Goal: Task Accomplishment & Management: Use online tool/utility

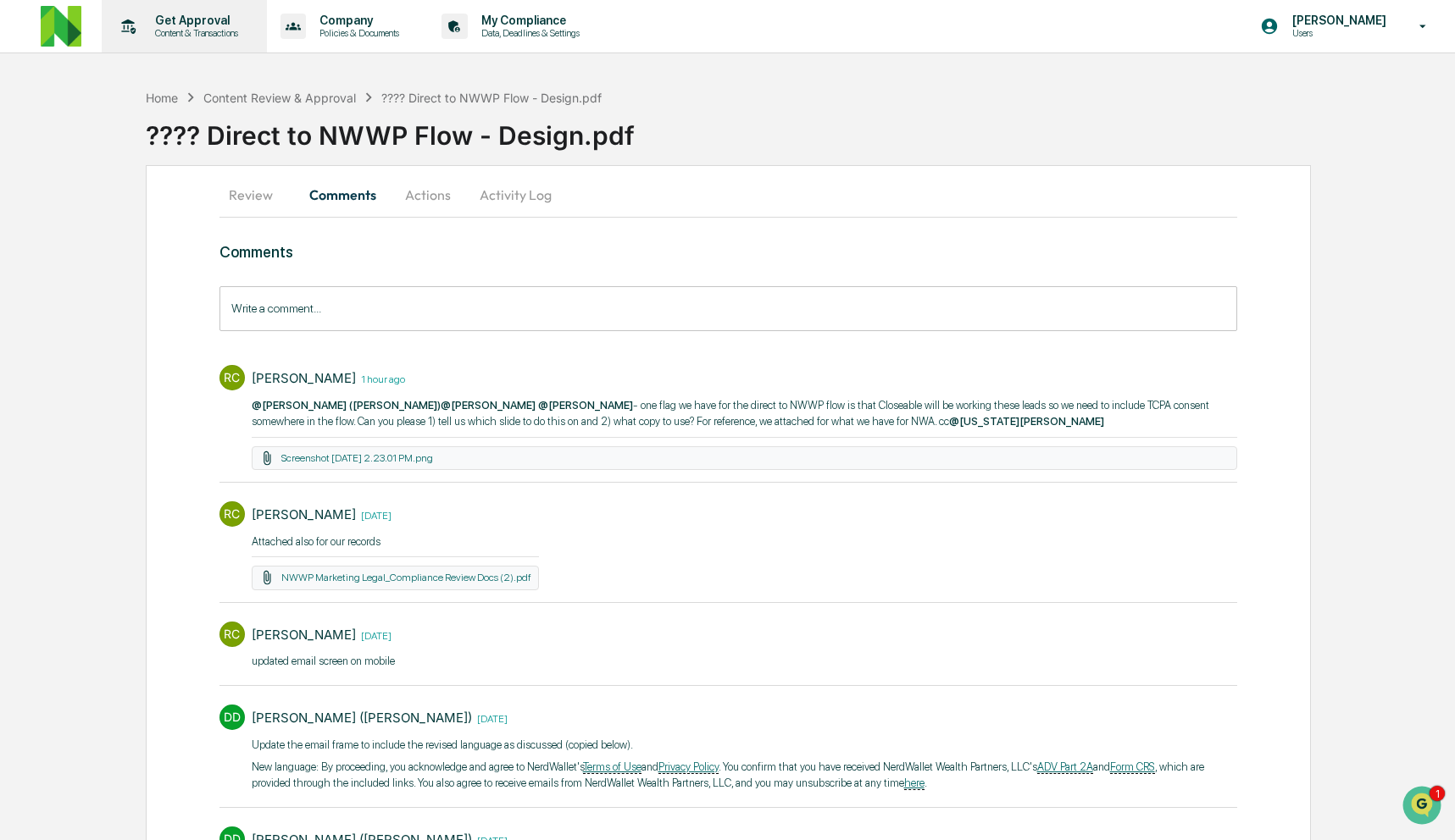
click at [163, 13] on div "Get Approval Content & Transactions" at bounding box center [182, 26] width 148 height 53
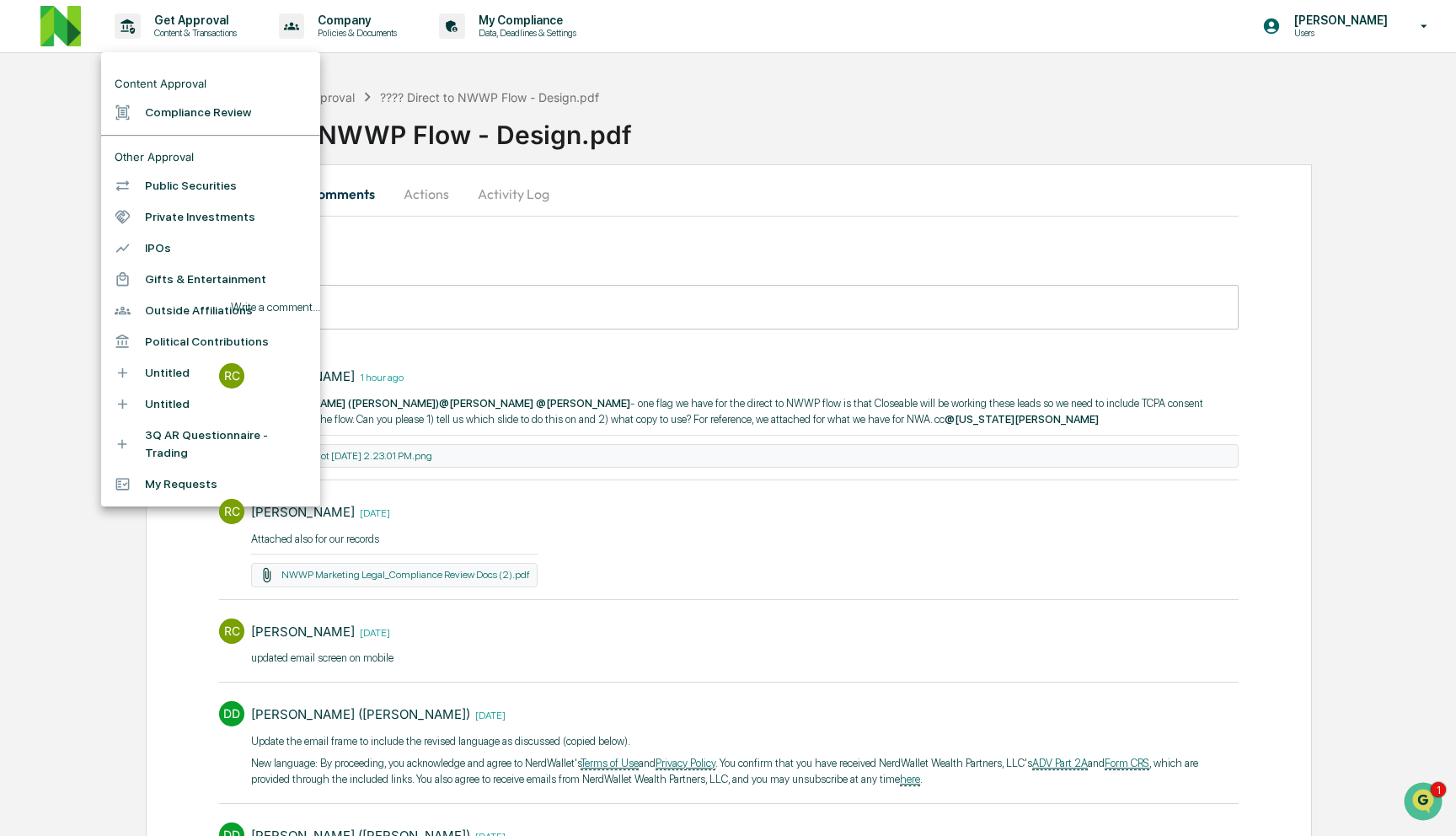
click at [203, 97] on li "Content Approval" at bounding box center [211, 84] width 219 height 27
click at [626, 203] on div at bounding box center [728, 418] width 1456 height 836
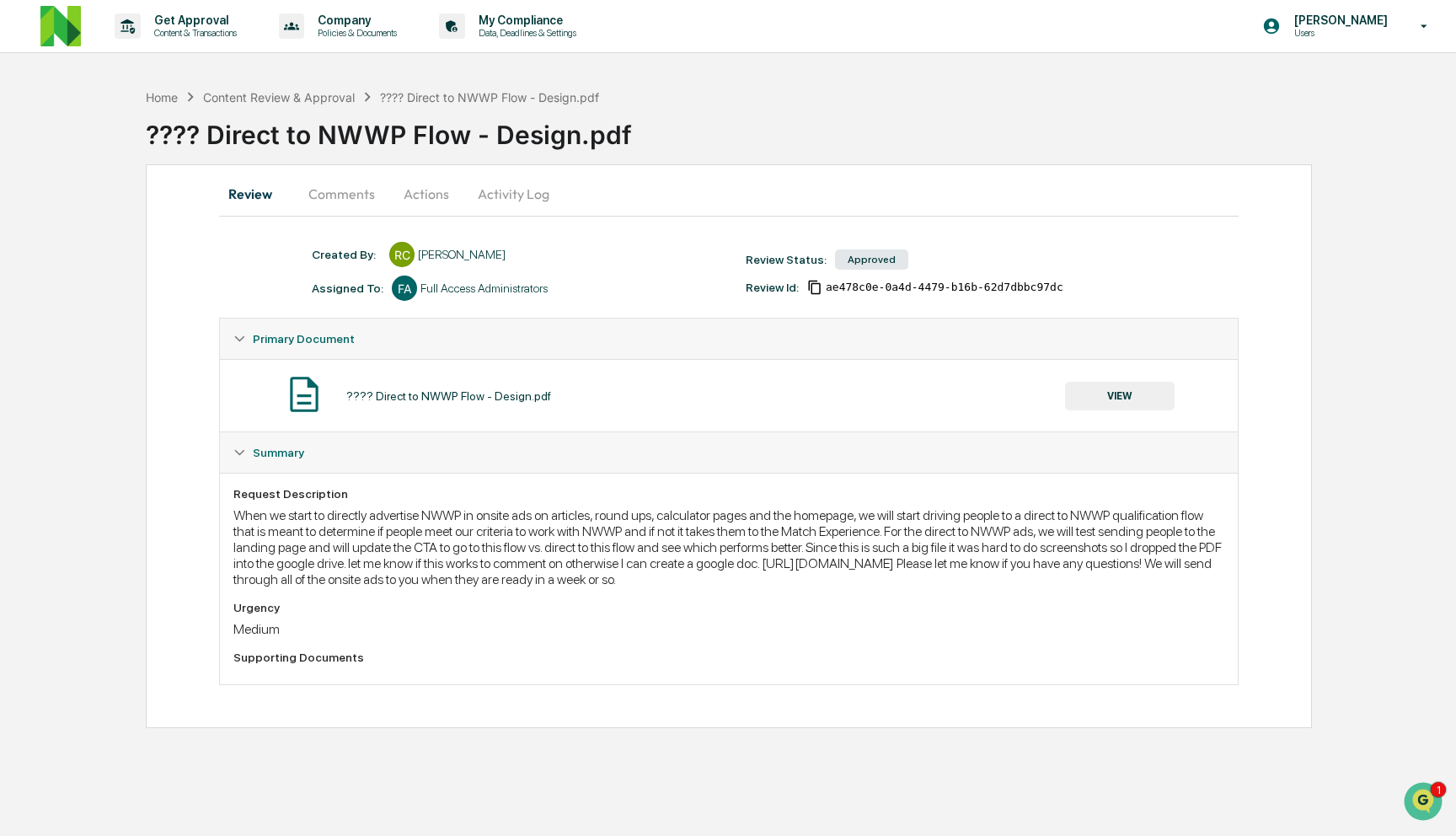
click at [326, 199] on button "Comments" at bounding box center [341, 193] width 94 height 40
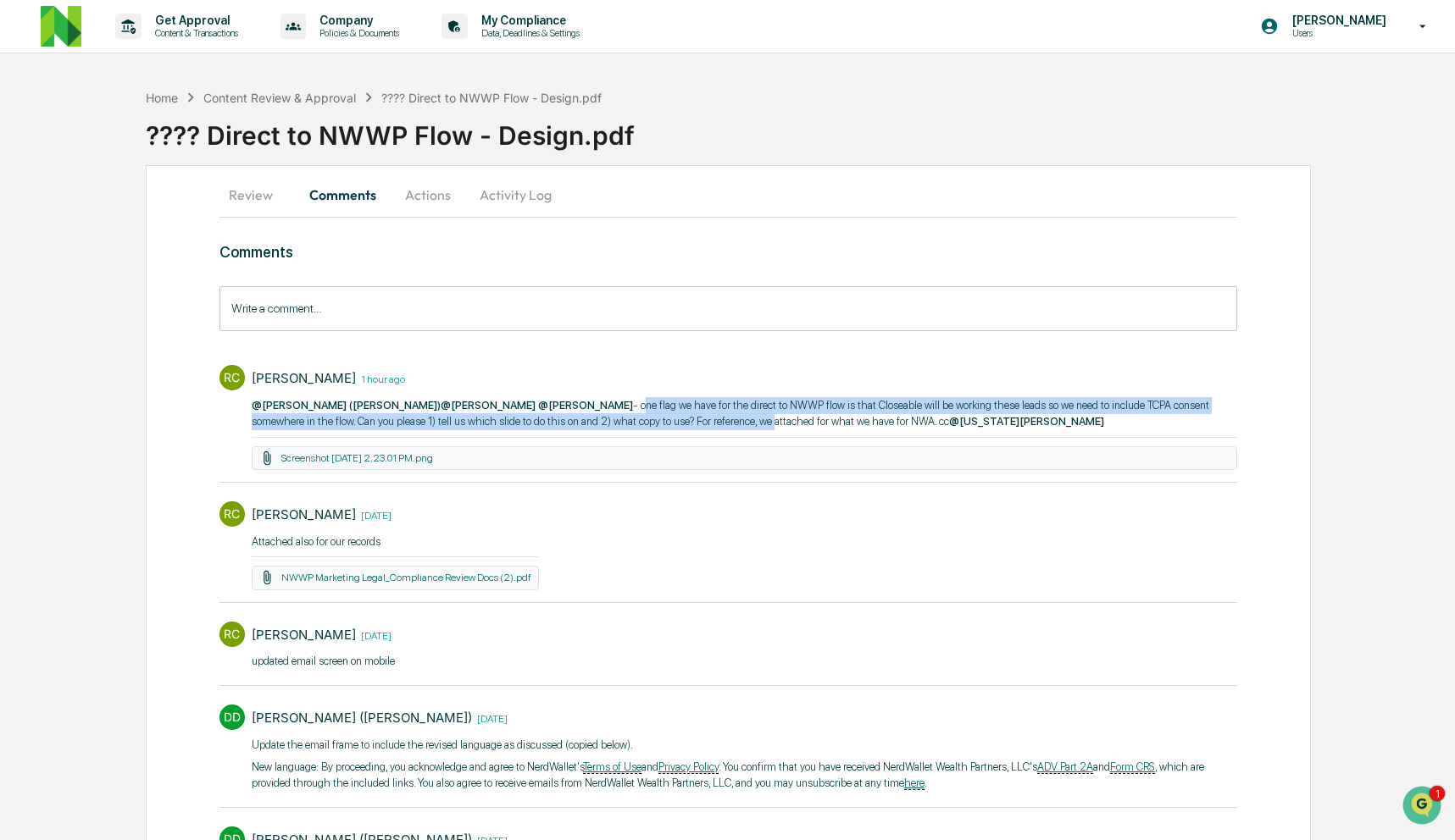
drag, startPoint x: 602, startPoint y: 409, endPoint x: 884, endPoint y: 416, distance: 282.1
click at [884, 416] on p "@DeeAnn Mays (Dempsey) ​ @Neshie Tiwari @Christopher Dingler - one flag we have…" at bounding box center [745, 414] width 986 height 33
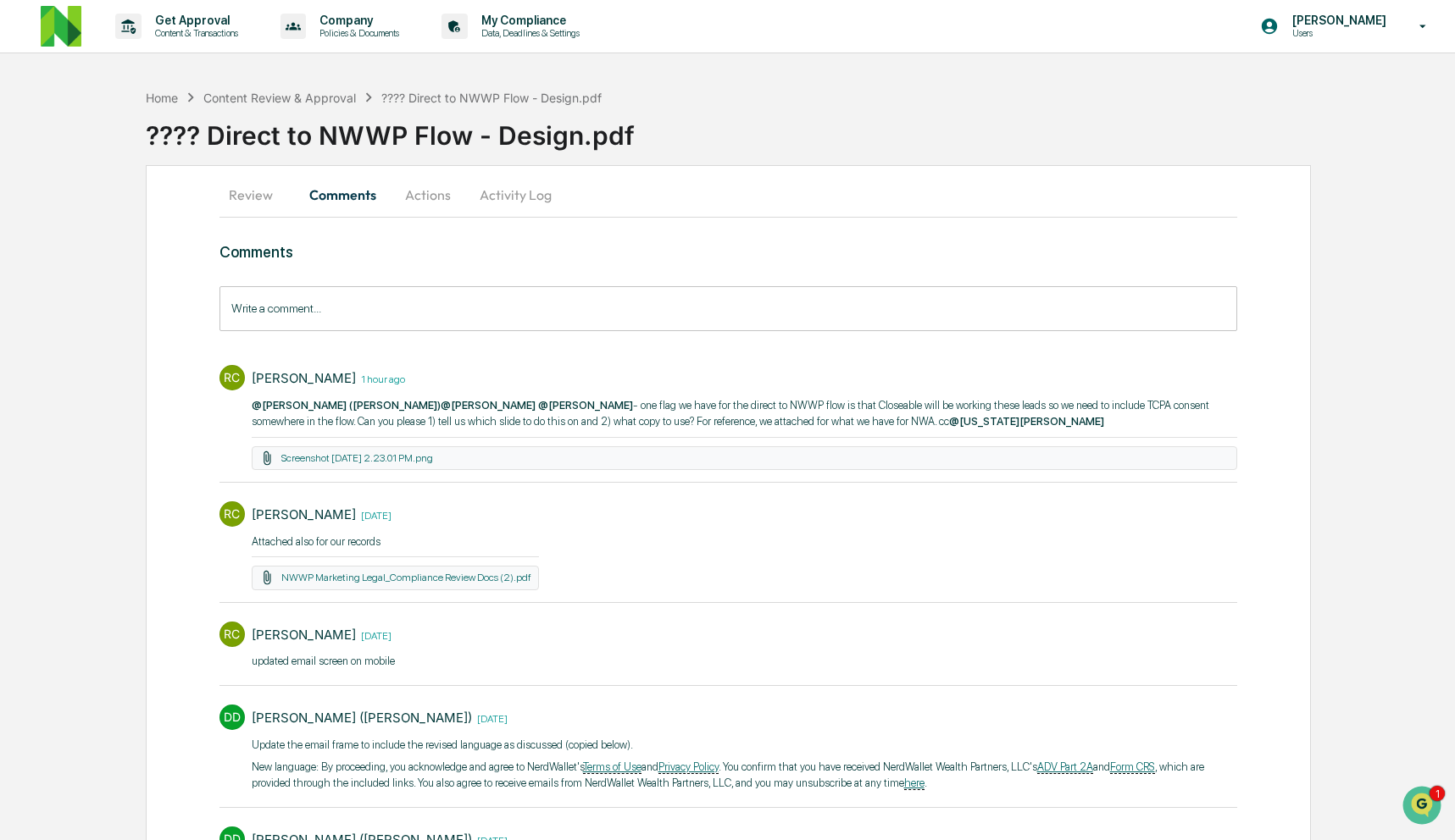
click at [747, 299] on input "Write a comment..." at bounding box center [728, 309] width 1019 height 45
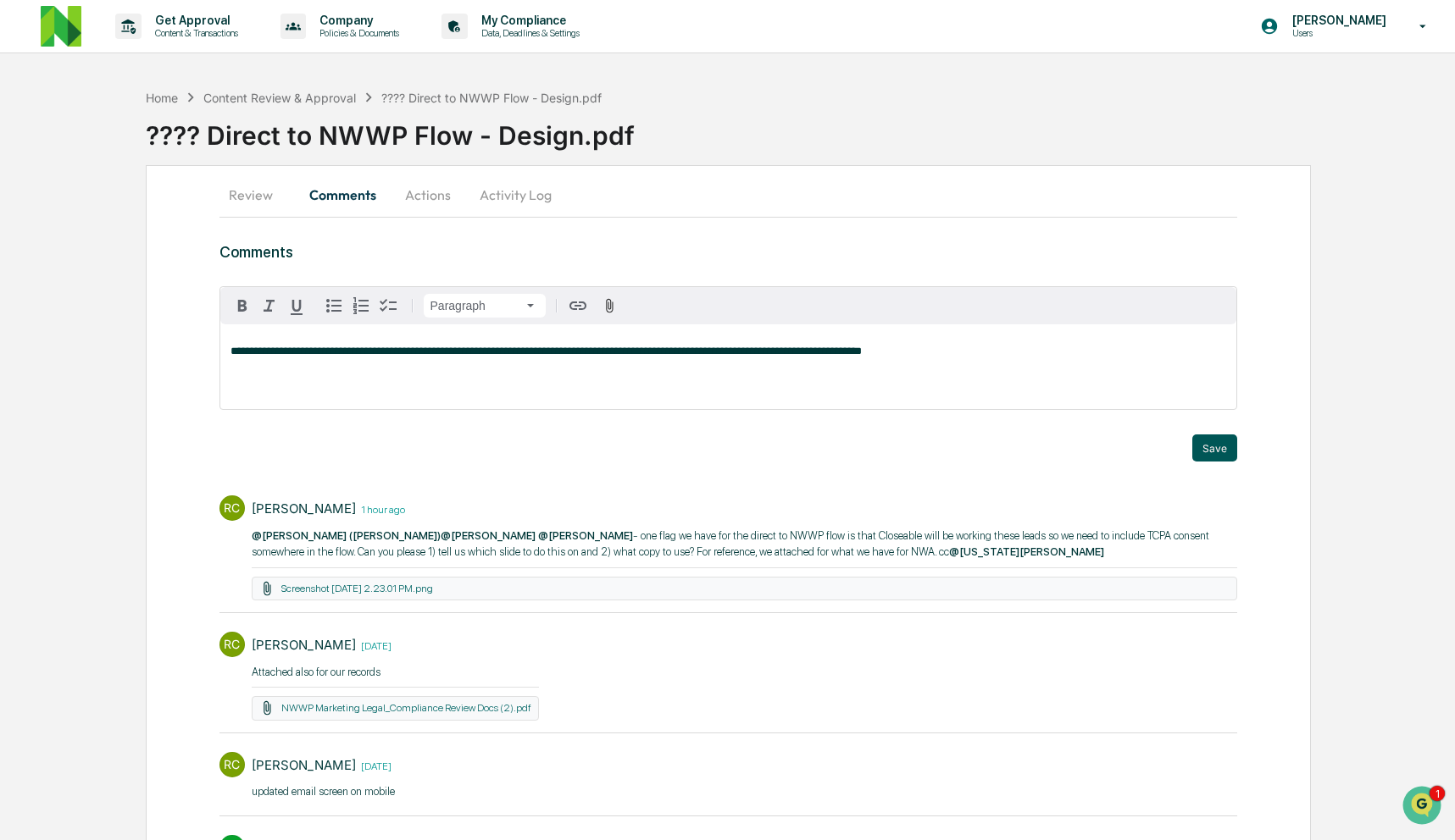
click at [1214, 454] on button "Save" at bounding box center [1215, 448] width 45 height 27
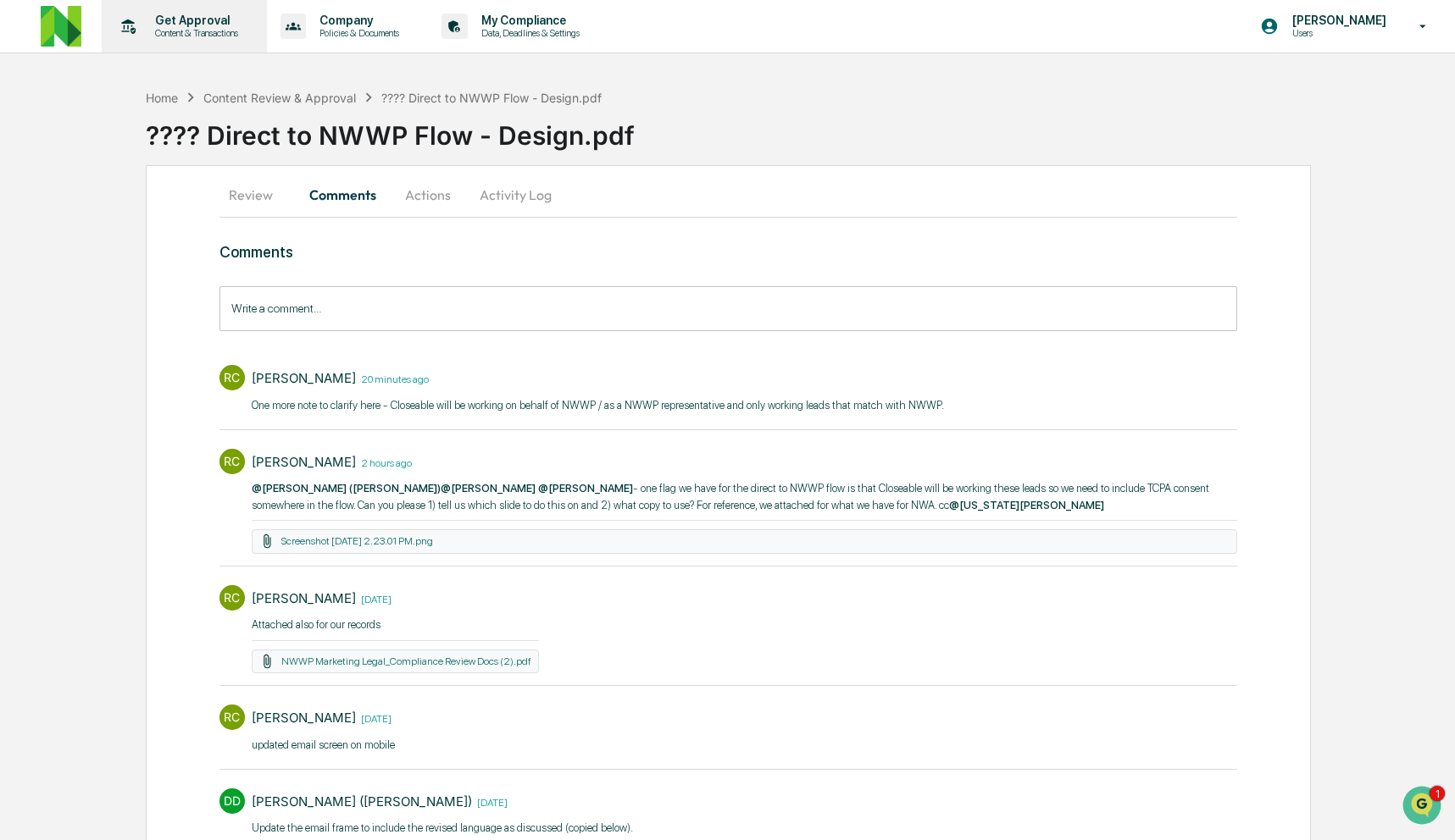
click at [159, 41] on div "Get Approval Content & Transactions" at bounding box center [182, 26] width 148 height 53
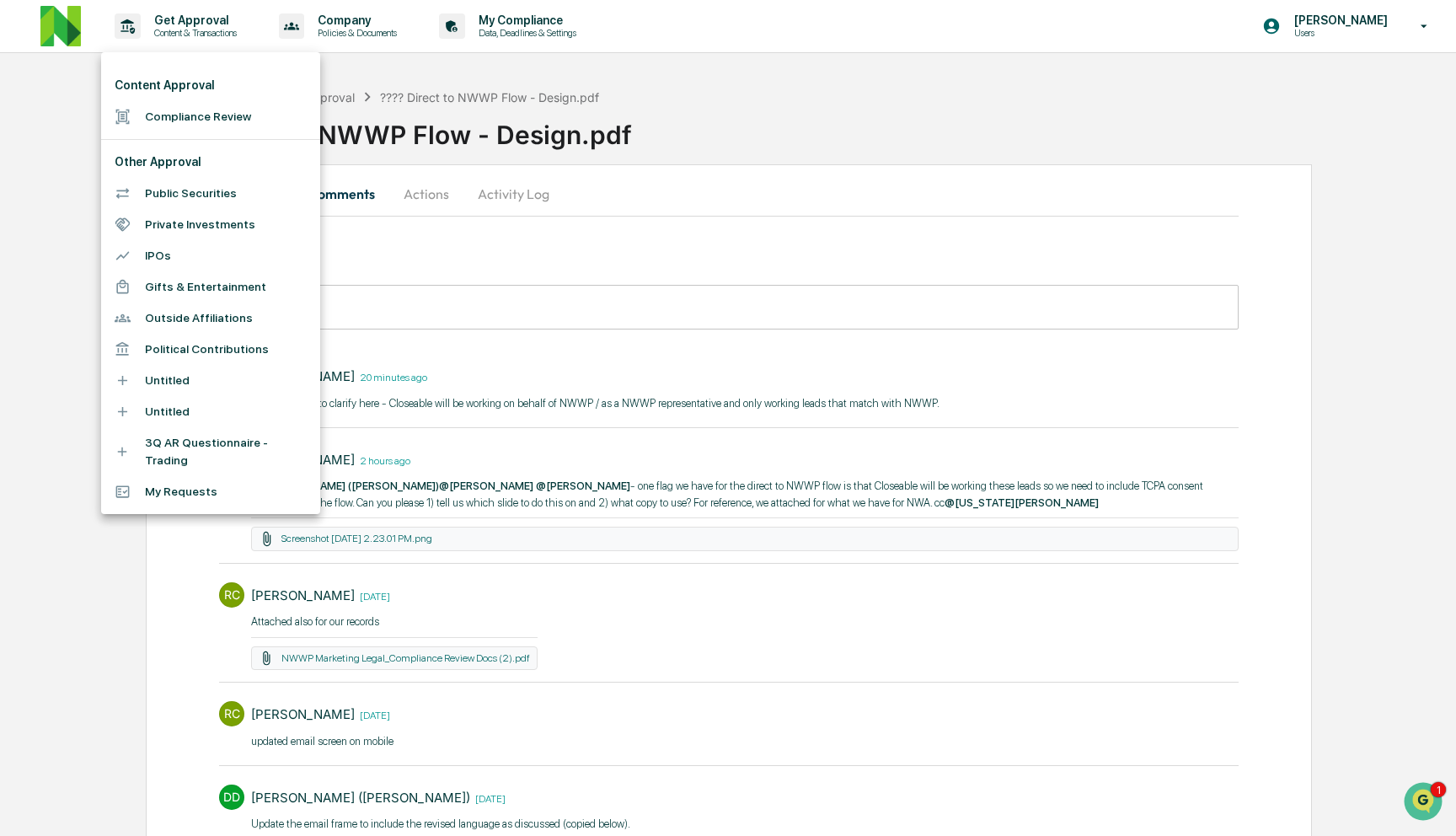
click at [201, 104] on li "Compliance Review" at bounding box center [211, 117] width 219 height 31
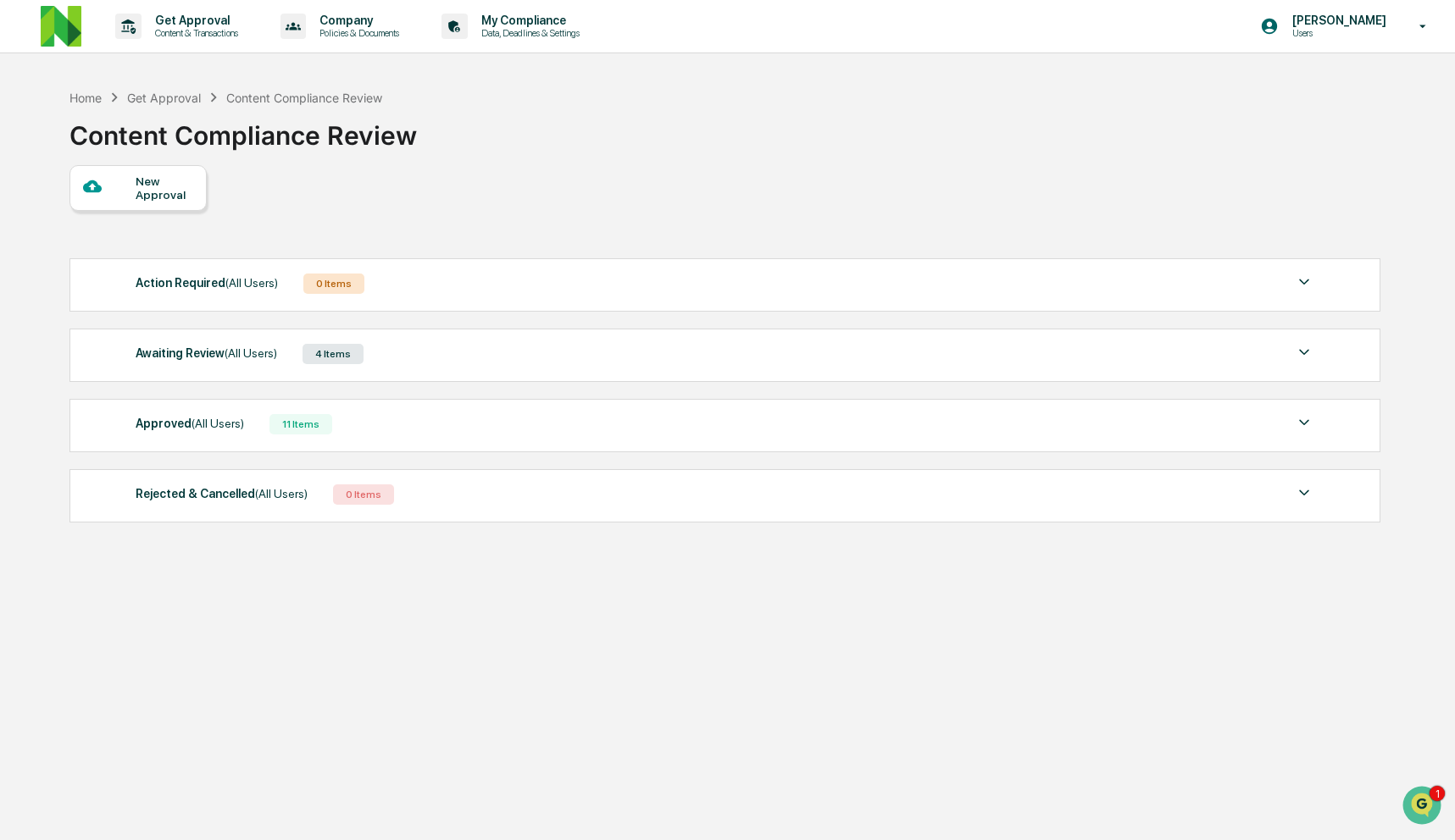
click at [331, 360] on div "4 Items" at bounding box center [333, 354] width 61 height 21
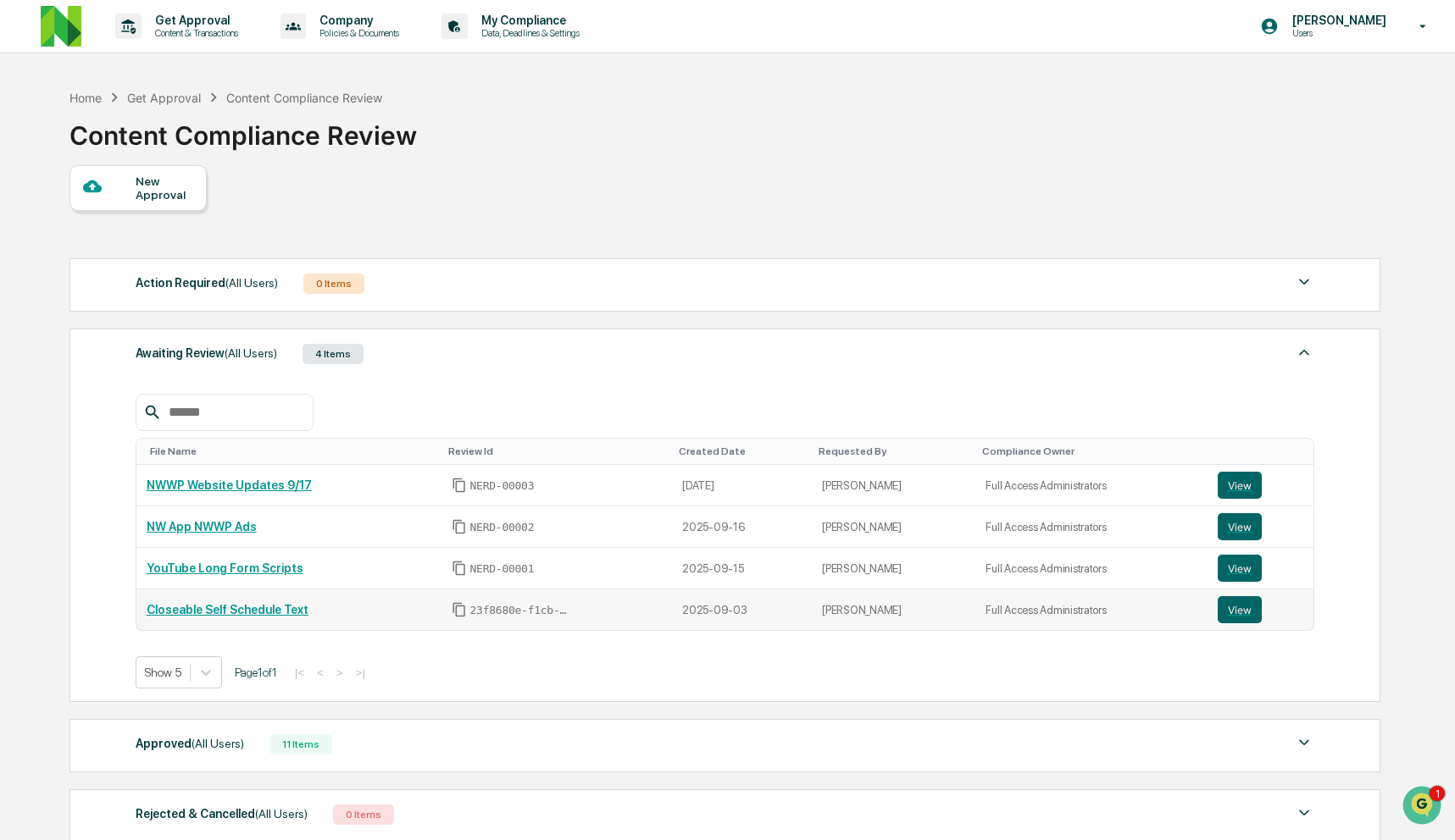
scroll to position [143, 0]
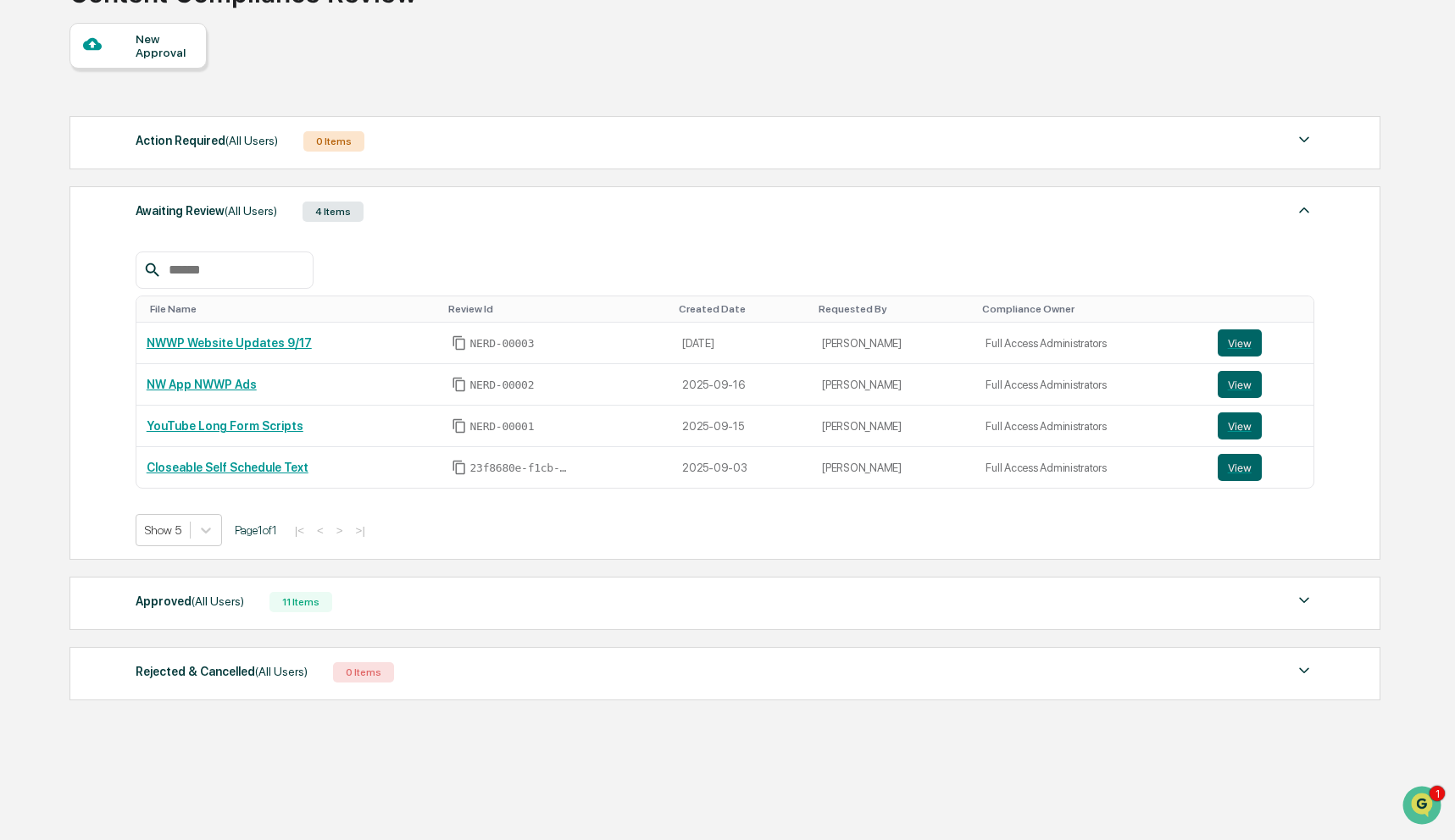
click at [473, 609] on div "Approved (All Users) 11 Items" at bounding box center [725, 602] width 1179 height 24
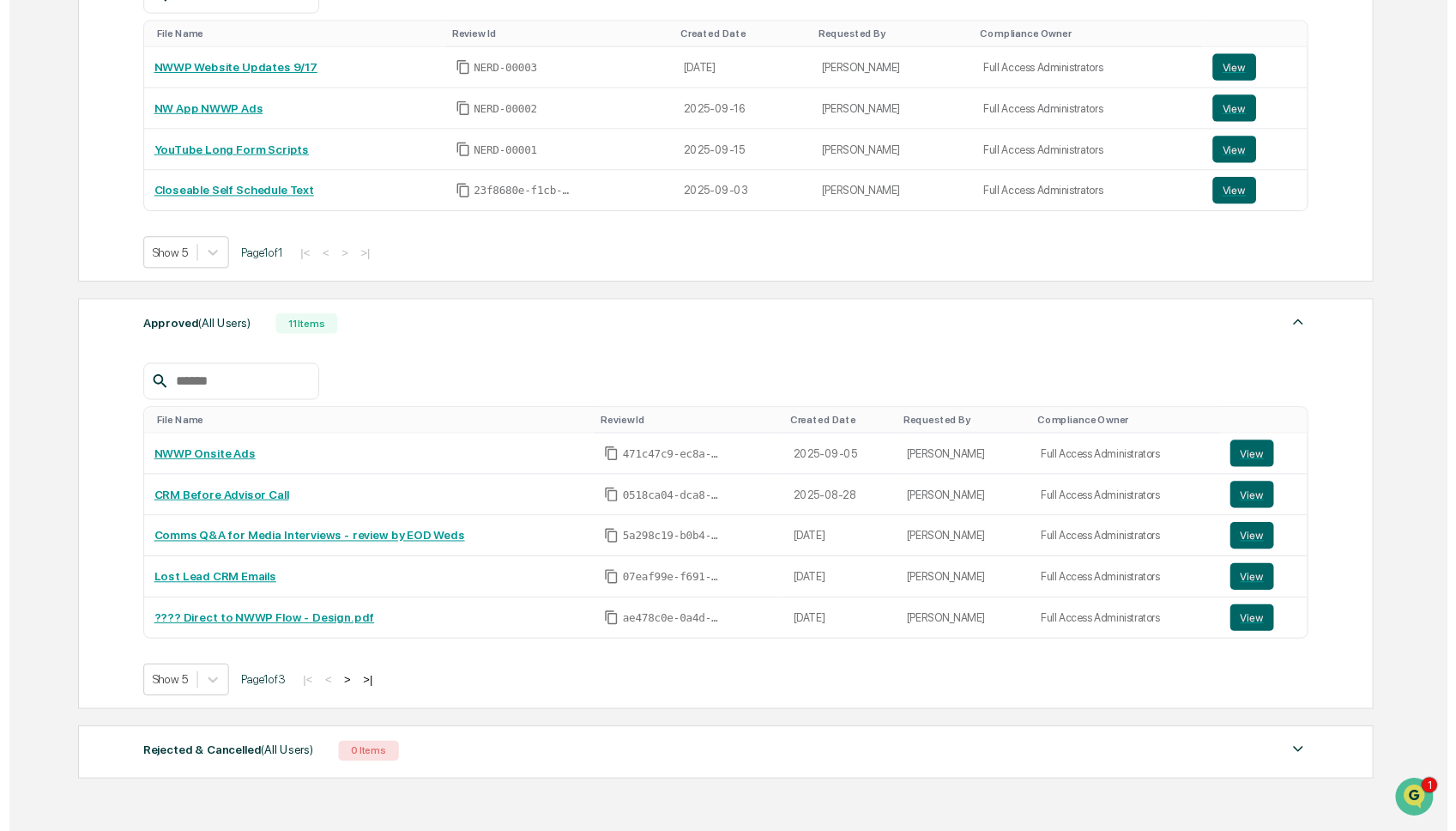
scroll to position [429, 0]
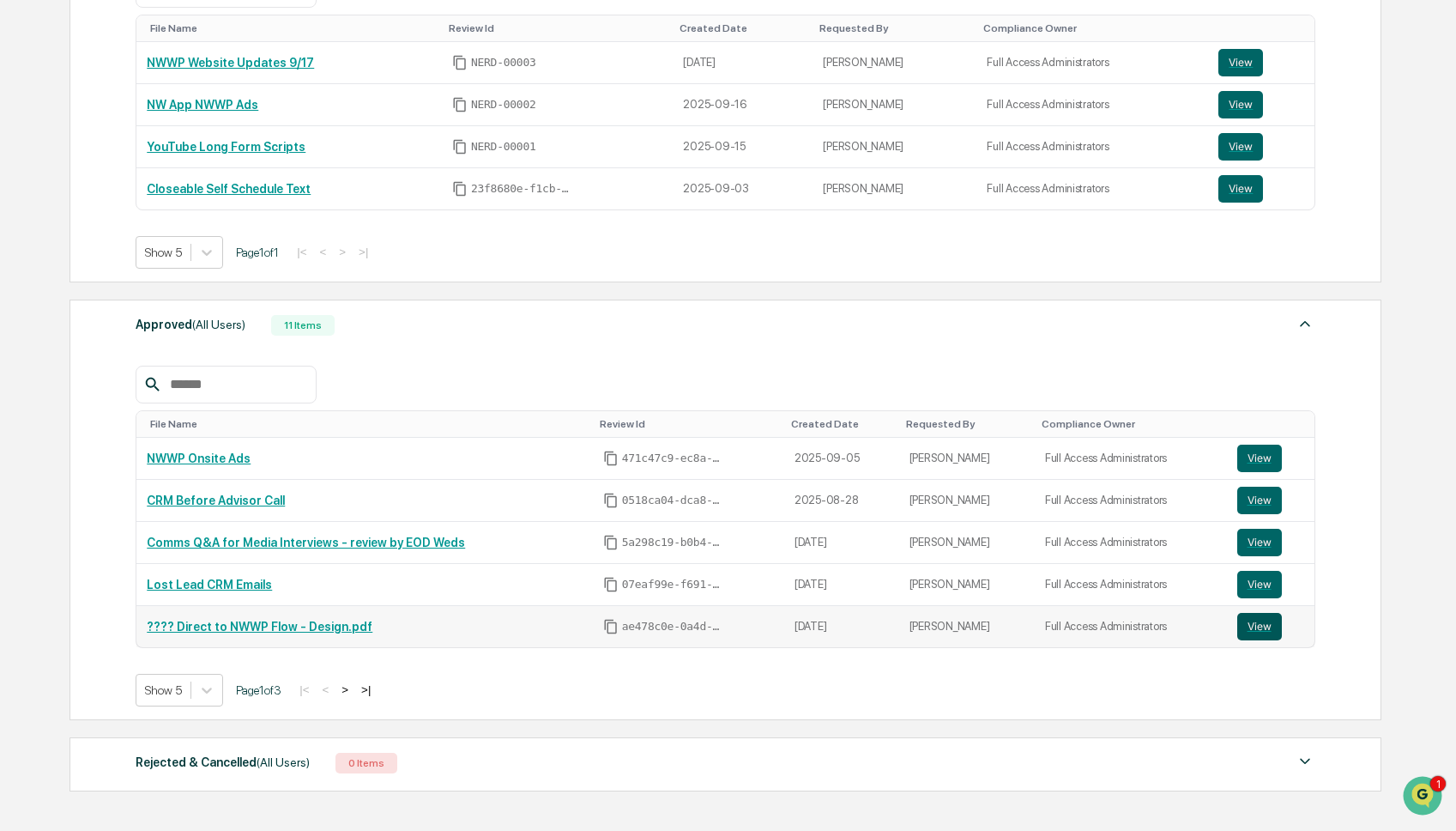
click at [1260, 634] on button "View" at bounding box center [1258, 626] width 45 height 28
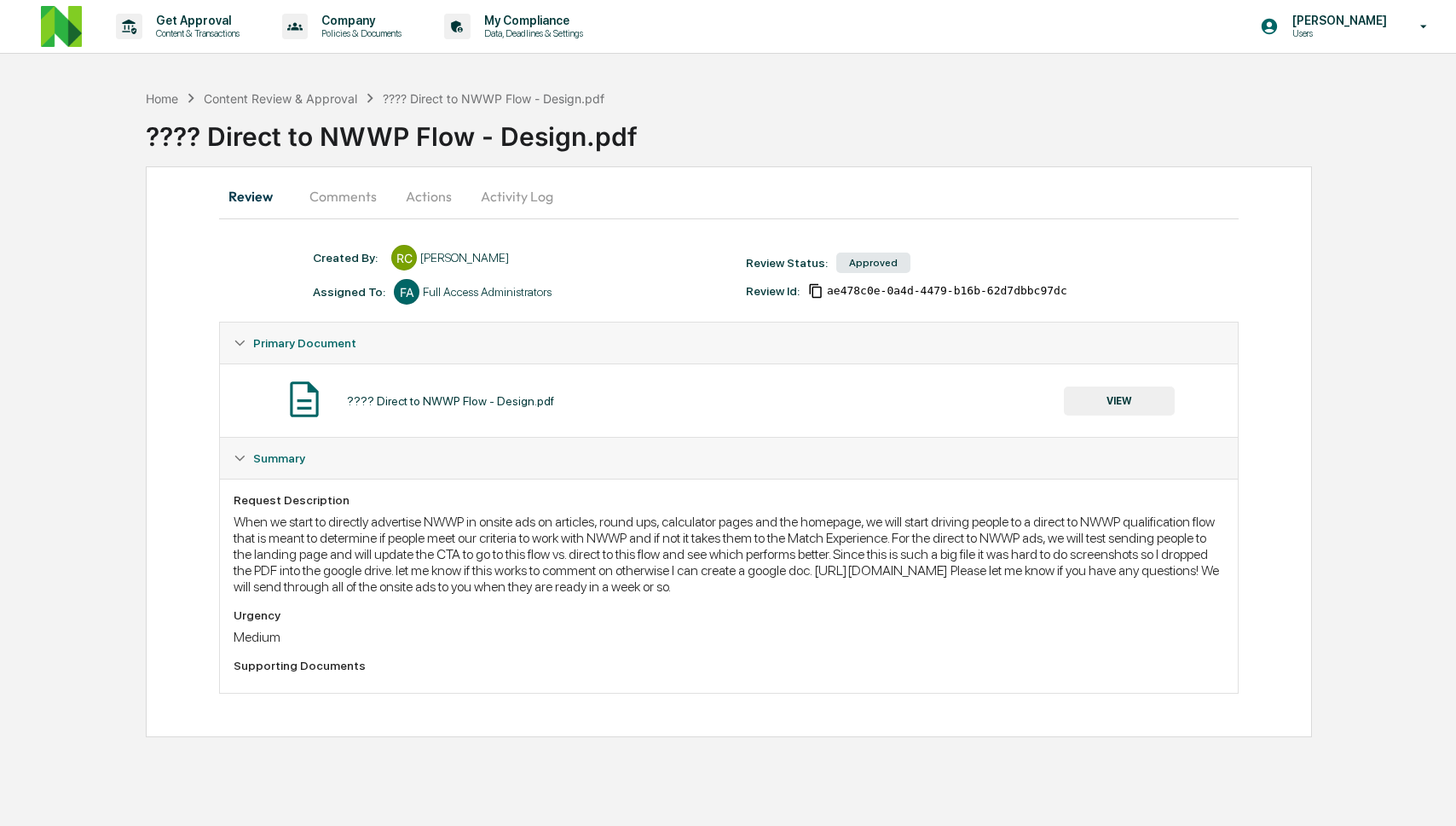
click at [349, 198] on button "Comments" at bounding box center [343, 195] width 95 height 40
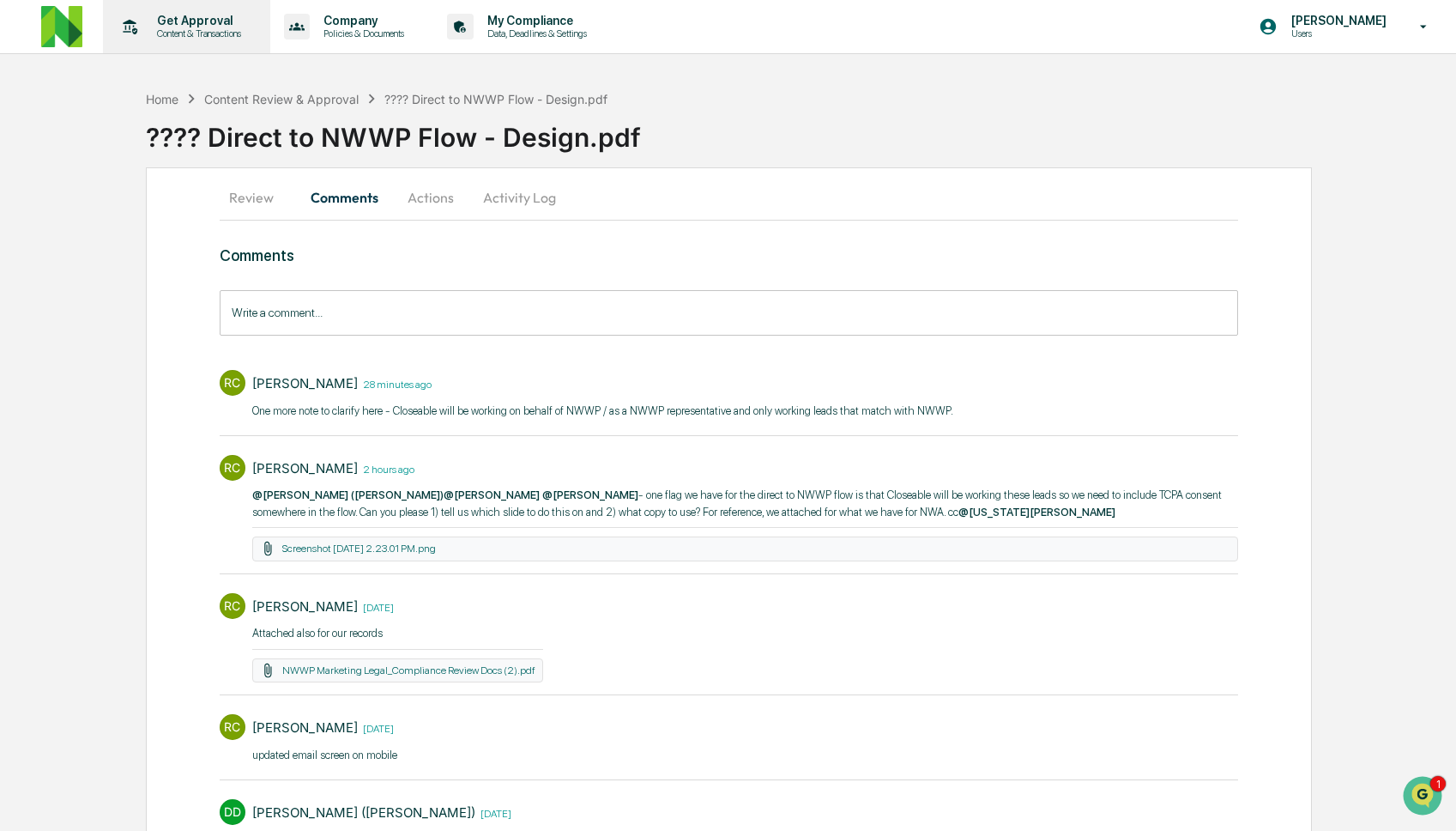
click at [214, 29] on p "Content & Transactions" at bounding box center [196, 34] width 106 height 12
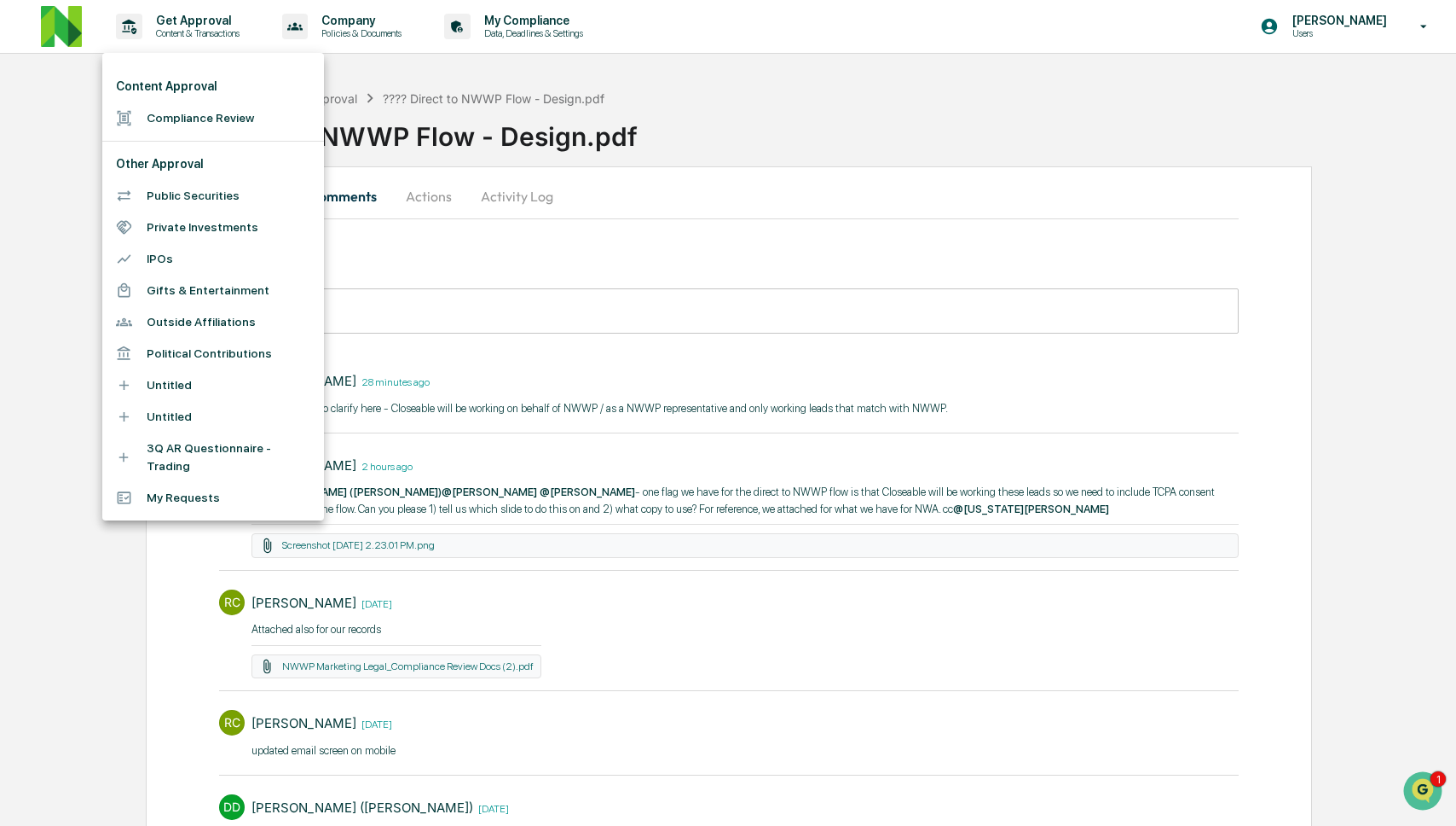
click at [204, 125] on li "Compliance Review" at bounding box center [213, 118] width 222 height 32
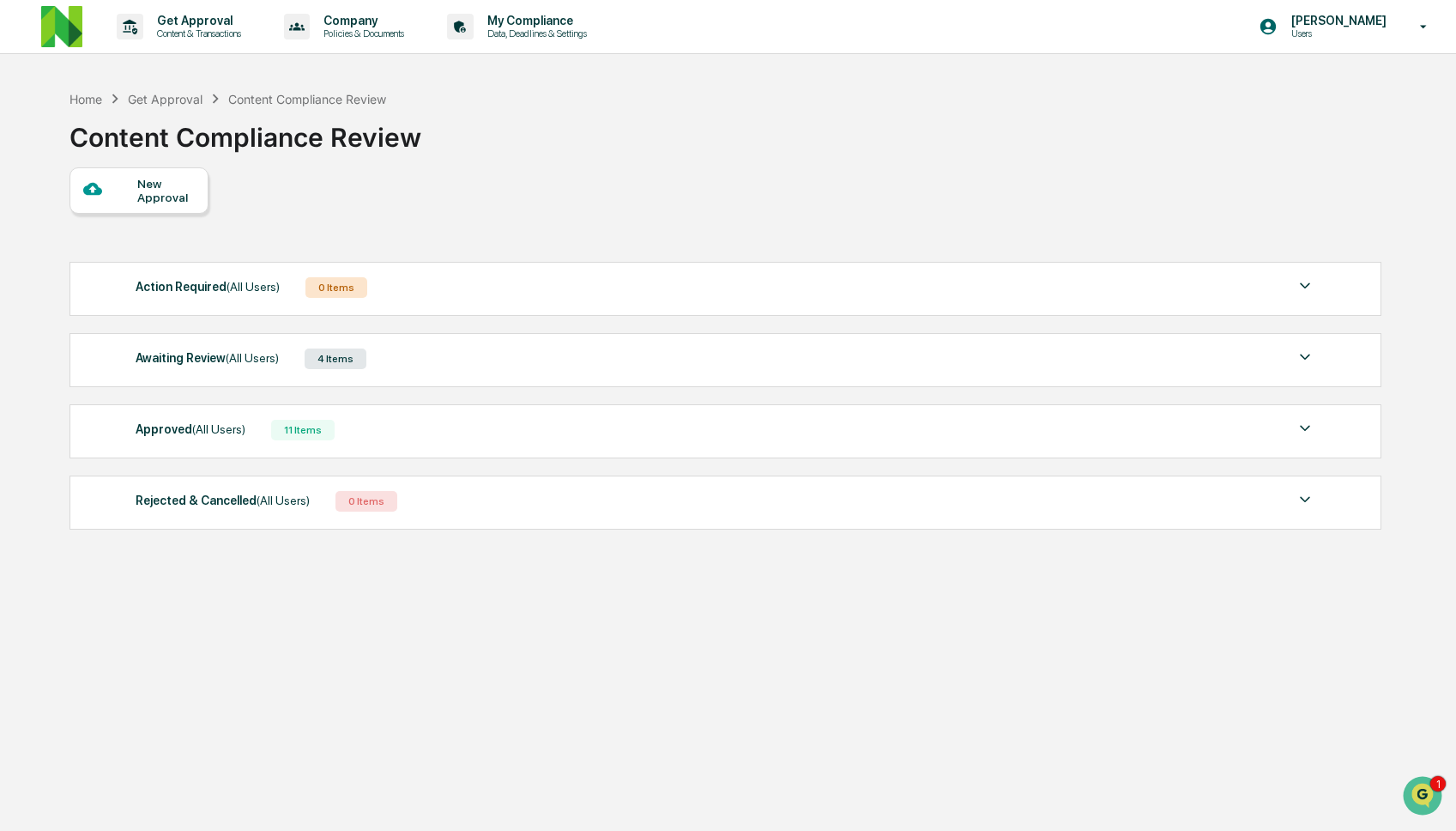
click at [450, 344] on div "Awaiting Review (All Users) 4 Items File Name Review Id Created Date Requested …" at bounding box center [725, 359] width 1311 height 54
click at [439, 362] on div "Awaiting Review (All Users) 4 Items" at bounding box center [726, 358] width 1179 height 24
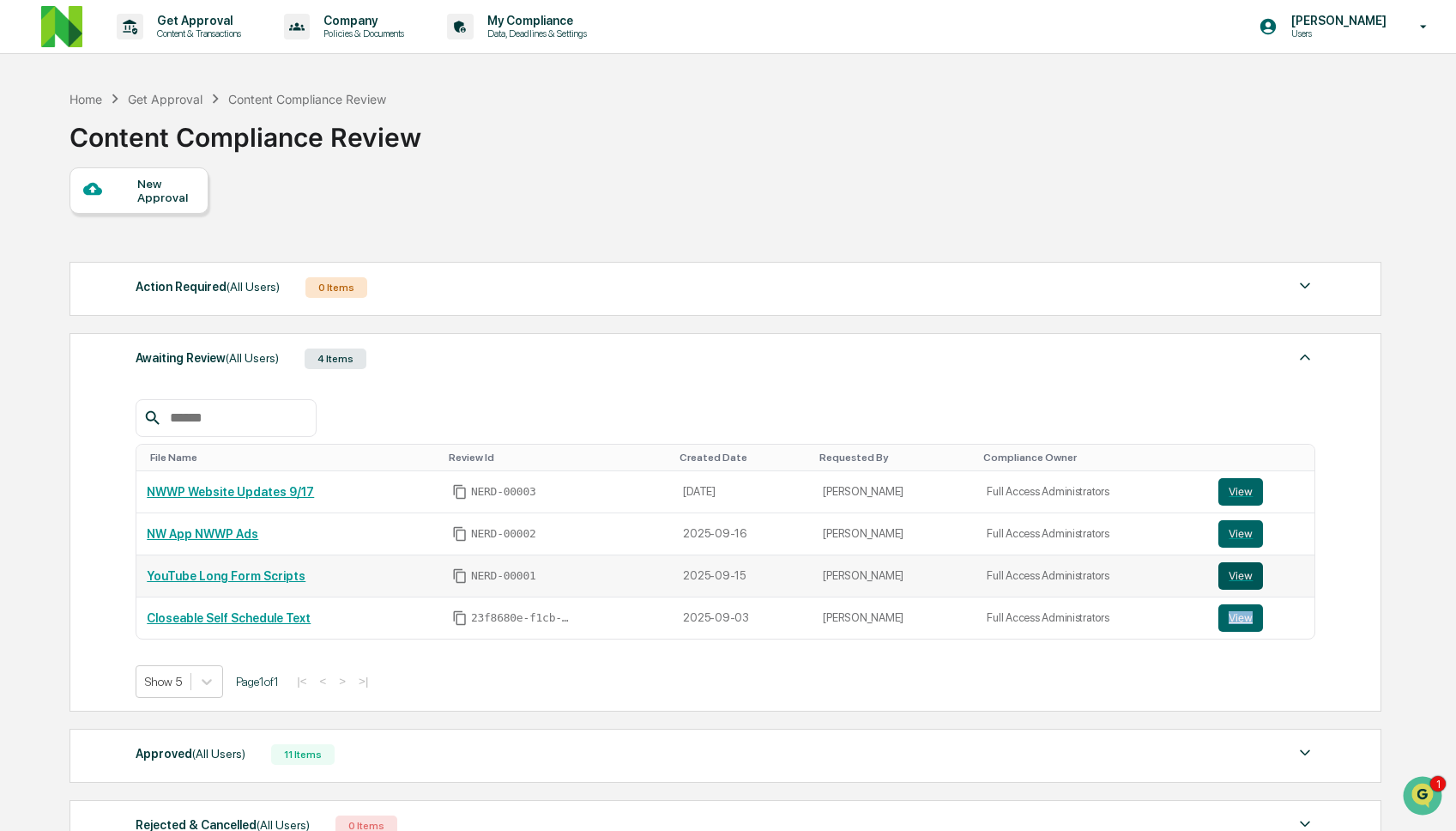
click at [1236, 583] on button "View" at bounding box center [1240, 576] width 45 height 28
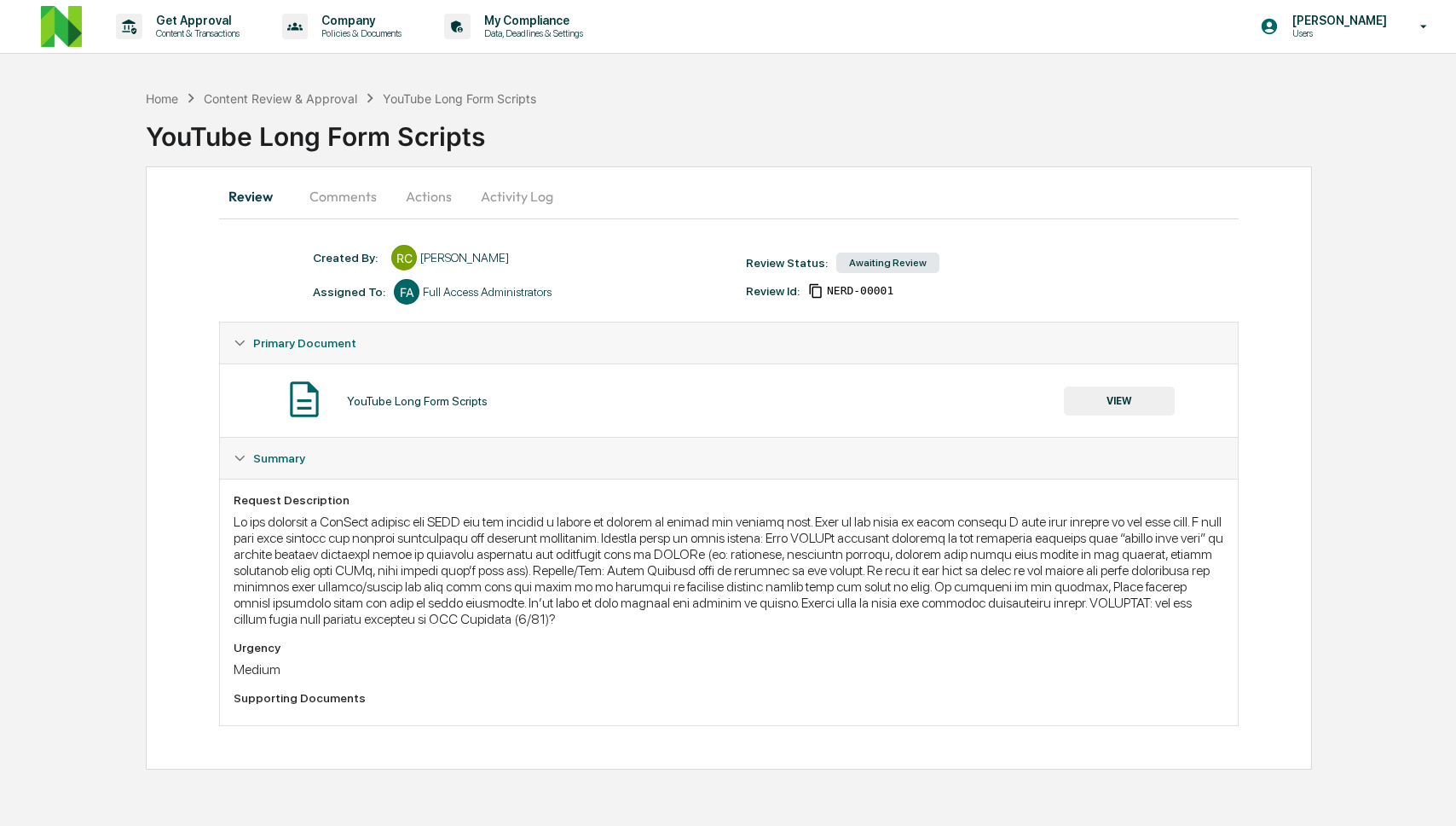
click at [450, 186] on button "Actions" at bounding box center [429, 195] width 77 height 40
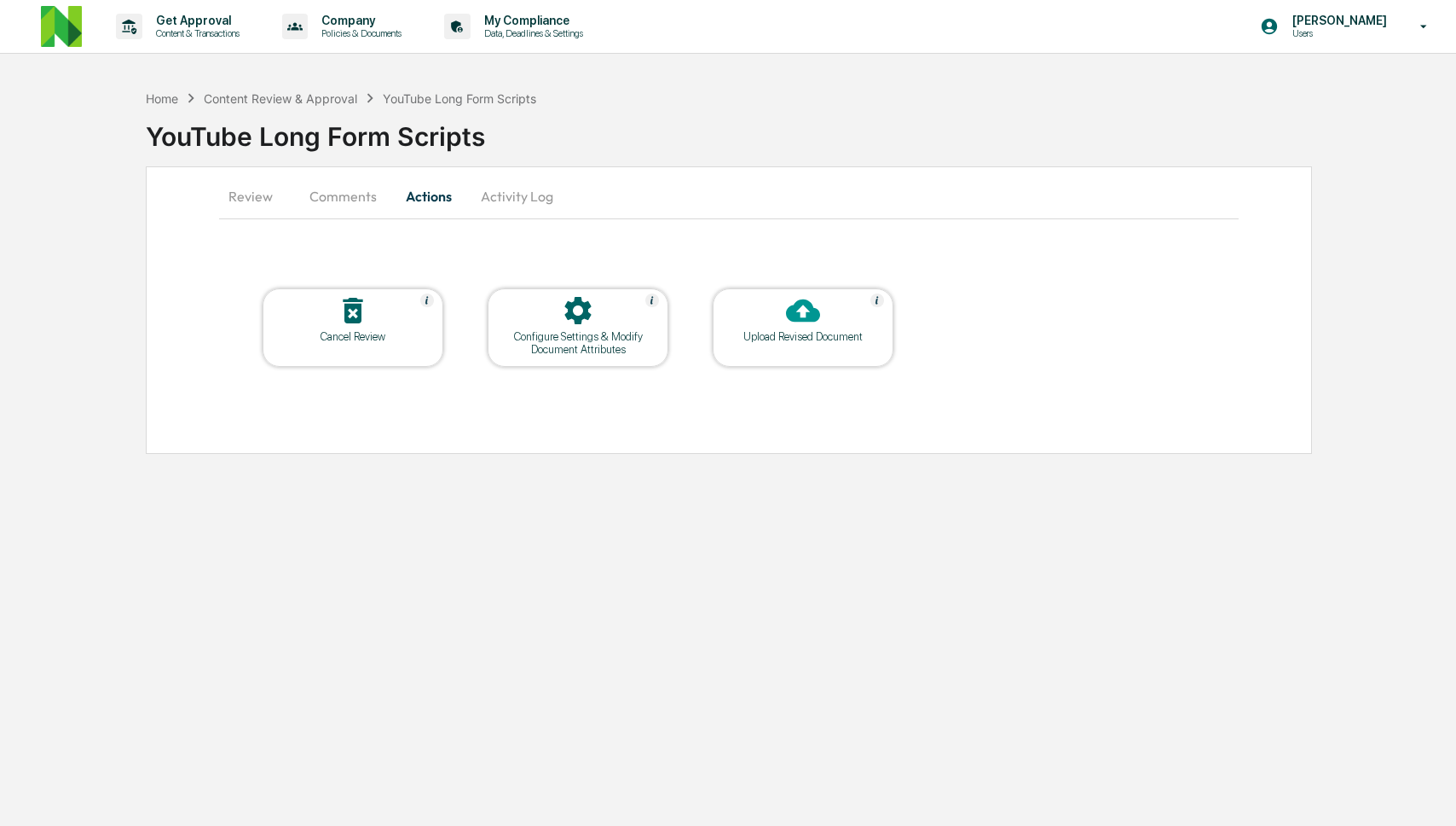
click at [523, 201] on button "Activity Log" at bounding box center [517, 195] width 100 height 40
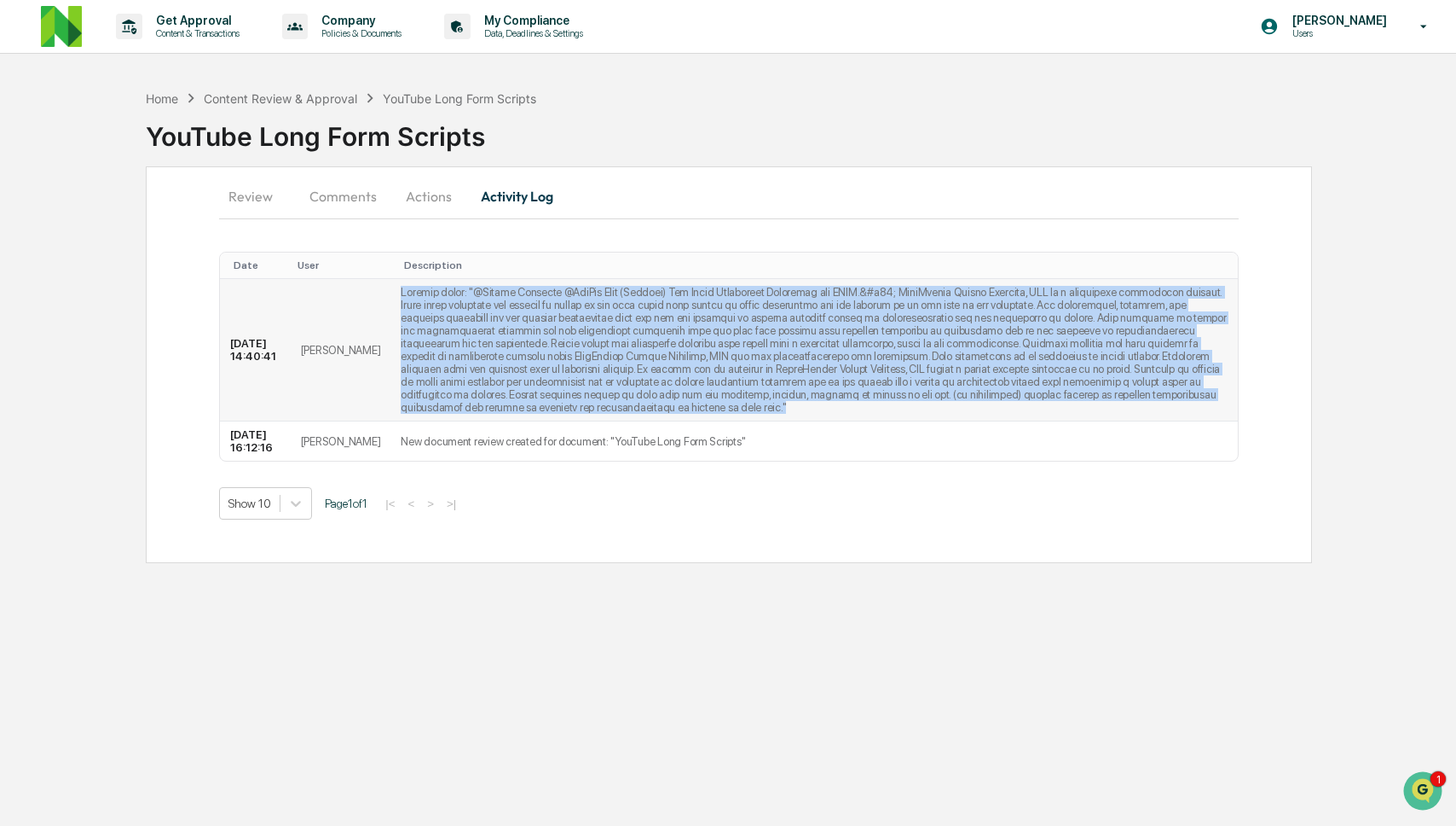
drag, startPoint x: 361, startPoint y: 295, endPoint x: 988, endPoint y: 420, distance: 639.3
click at [988, 420] on td at bounding box center [814, 350] width 846 height 142
click at [351, 193] on button "Comments" at bounding box center [343, 195] width 95 height 40
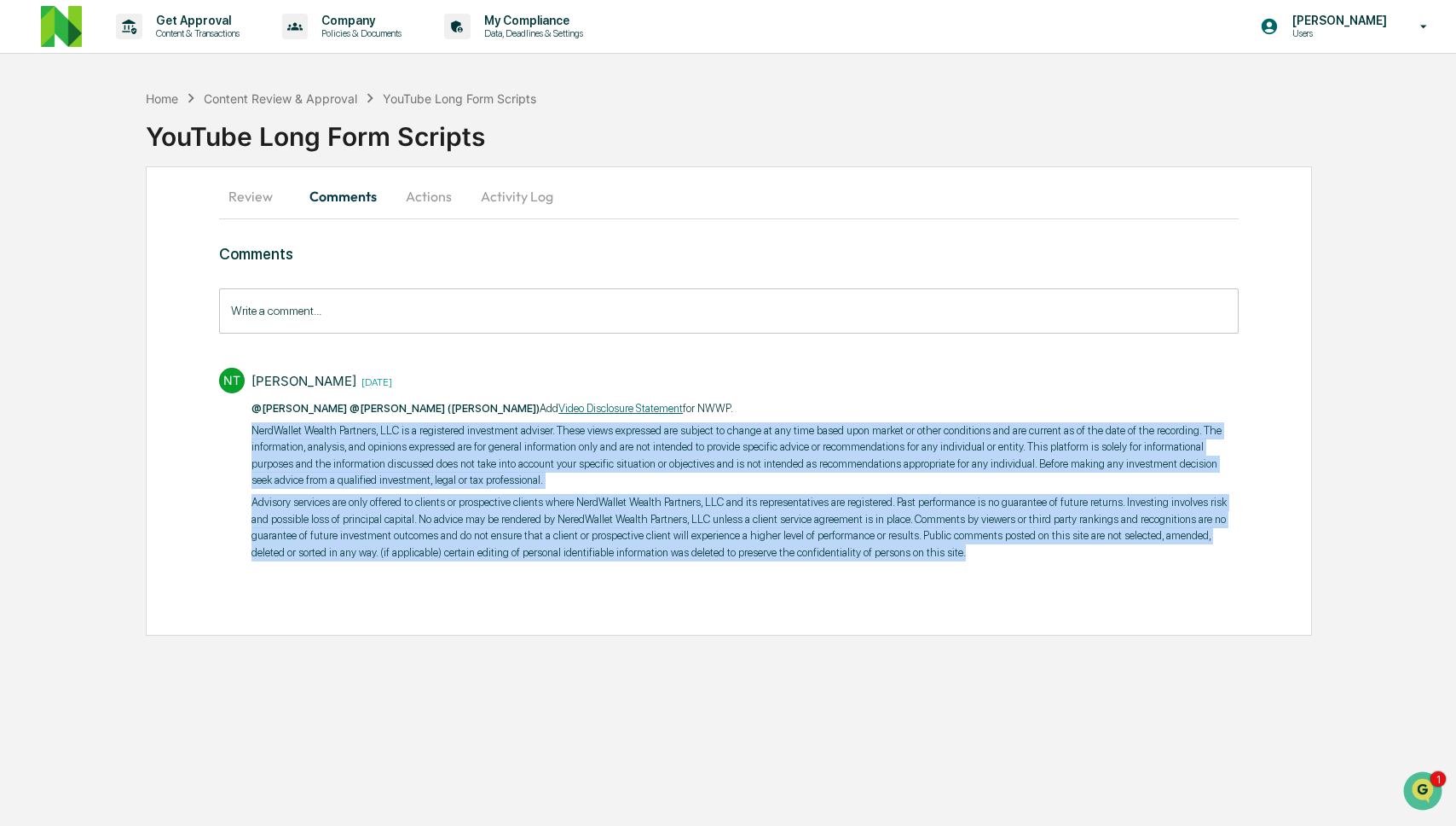
drag, startPoint x: 249, startPoint y: 432, endPoint x: 666, endPoint y: 593, distance: 447.0
click at [666, 593] on div "Comments Write a comment... Write a comment... NT [PERSON_NAME] [DATE] @[PERSON…" at bounding box center [729, 435] width 1020 height 381
click at [666, 592] on div "Comments Write a comment... Write a comment... NT [PERSON_NAME] [DATE] @[PERSON…" at bounding box center [729, 435] width 1020 height 381
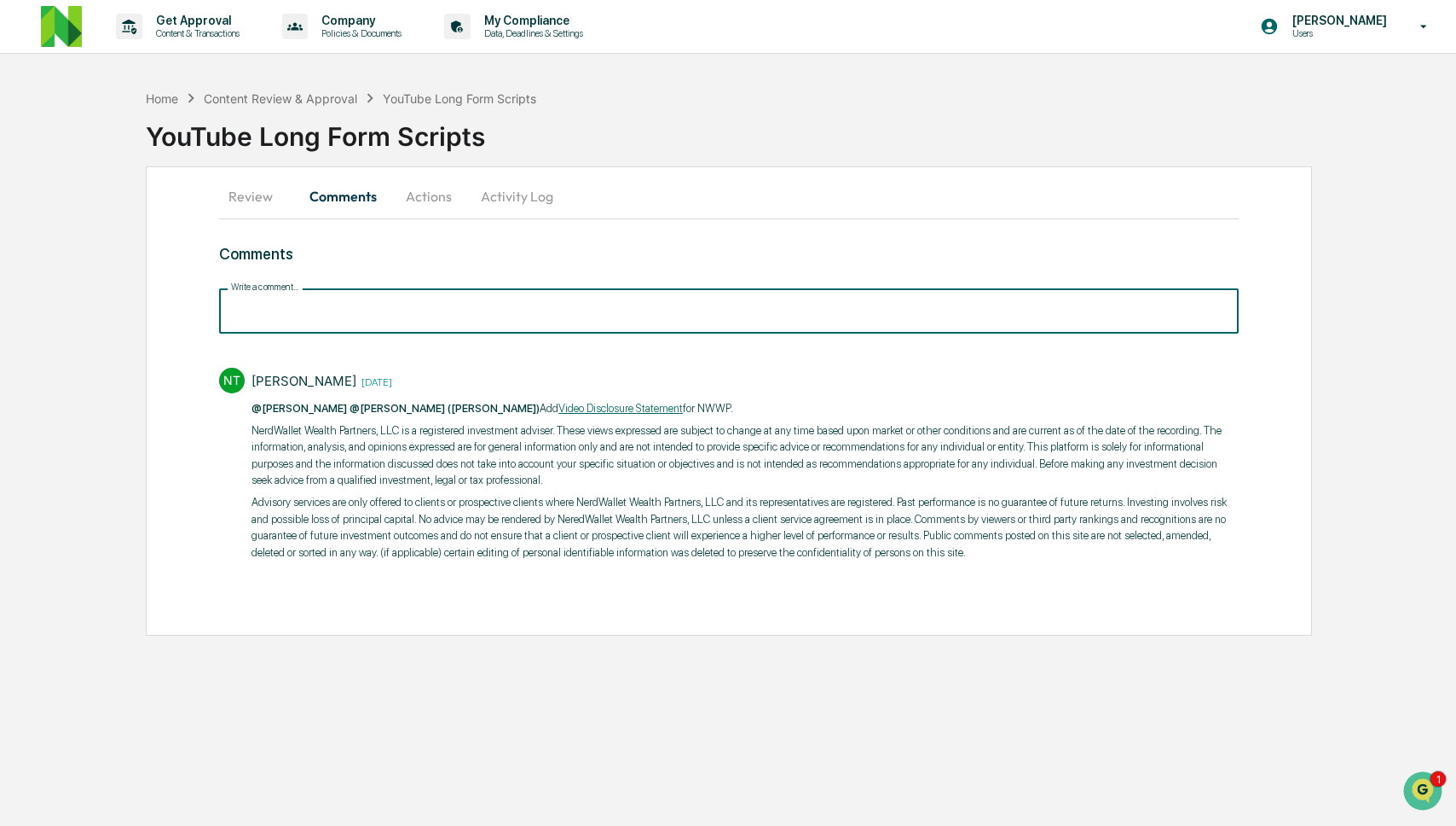
click at [458, 315] on input "Write a comment..." at bounding box center [729, 311] width 1020 height 45
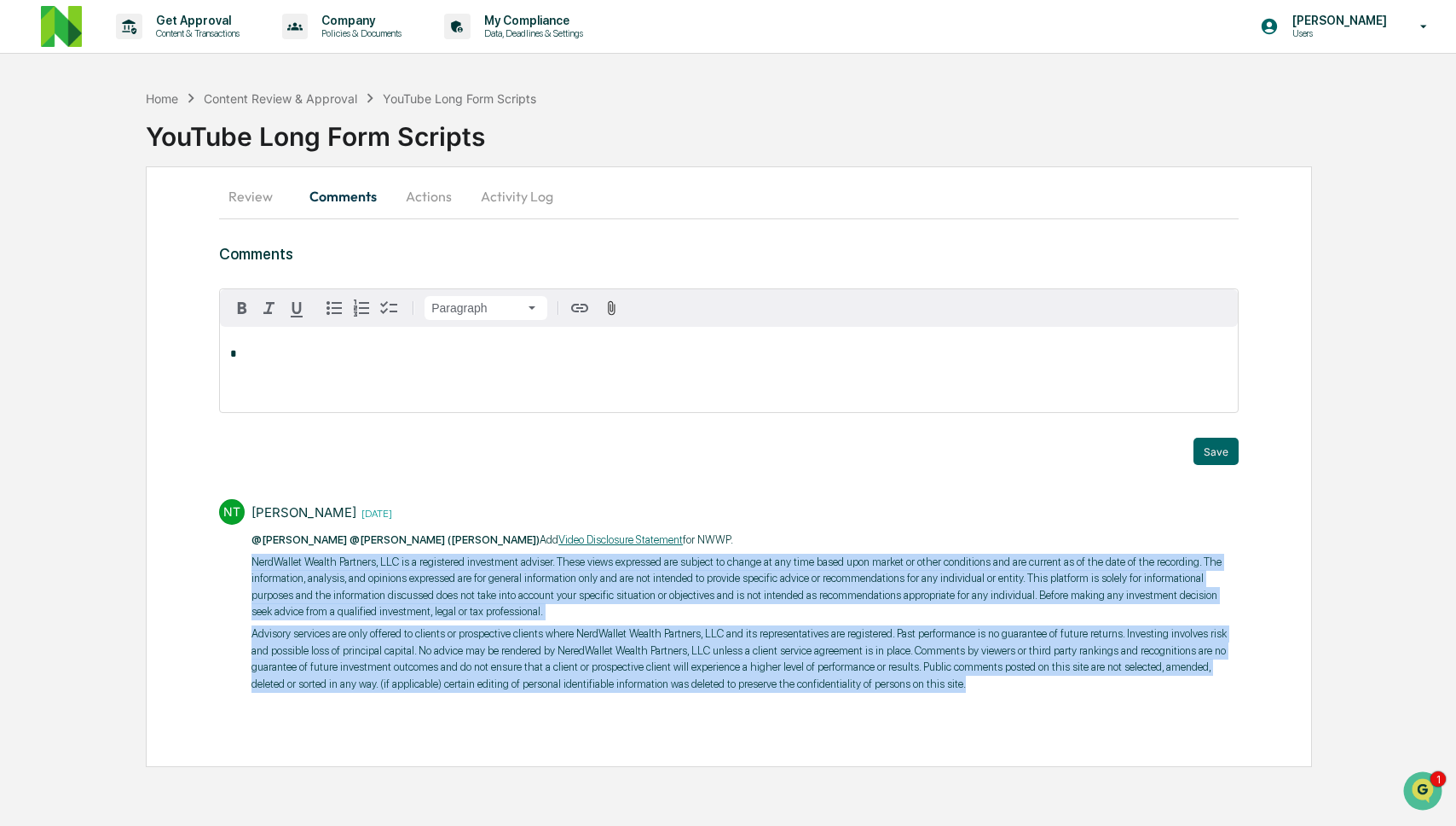
drag, startPoint x: 270, startPoint y: 578, endPoint x: 611, endPoint y: 707, distance: 364.6
click at [611, 698] on div "NT [PERSON_NAME] [DATE] @[PERSON_NAME] @[PERSON_NAME] ([PERSON_NAME]) Add Video…" at bounding box center [729, 594] width 1020 height 207
click at [558, 543] on link "Video Disclosure Statement" at bounding box center [620, 539] width 124 height 13
click at [255, 563] on p "NerdWallet Wealth Partners, LLC is a registered investment adviser. These views…" at bounding box center [745, 586] width 987 height 66
drag, startPoint x: 246, startPoint y: 560, endPoint x: 616, endPoint y: 701, distance: 396.0
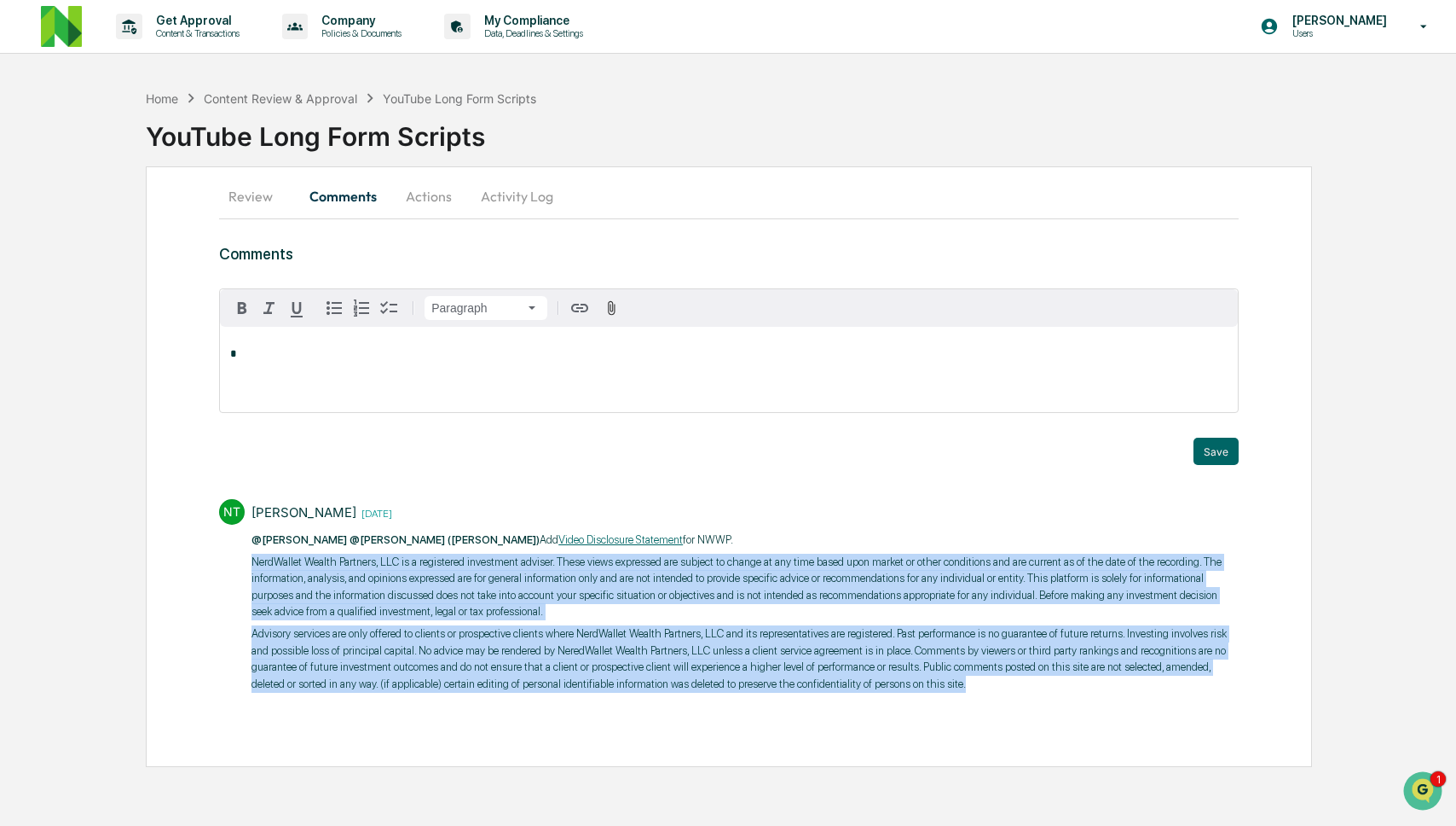
click at [616, 698] on div "NT [PERSON_NAME] [DATE] @[PERSON_NAME] @[PERSON_NAME] ([PERSON_NAME]) Add Video…" at bounding box center [729, 594] width 1020 height 207
copy div "NerdWallet Wealth Partners, LLC is a registered investment adviser. These views…"
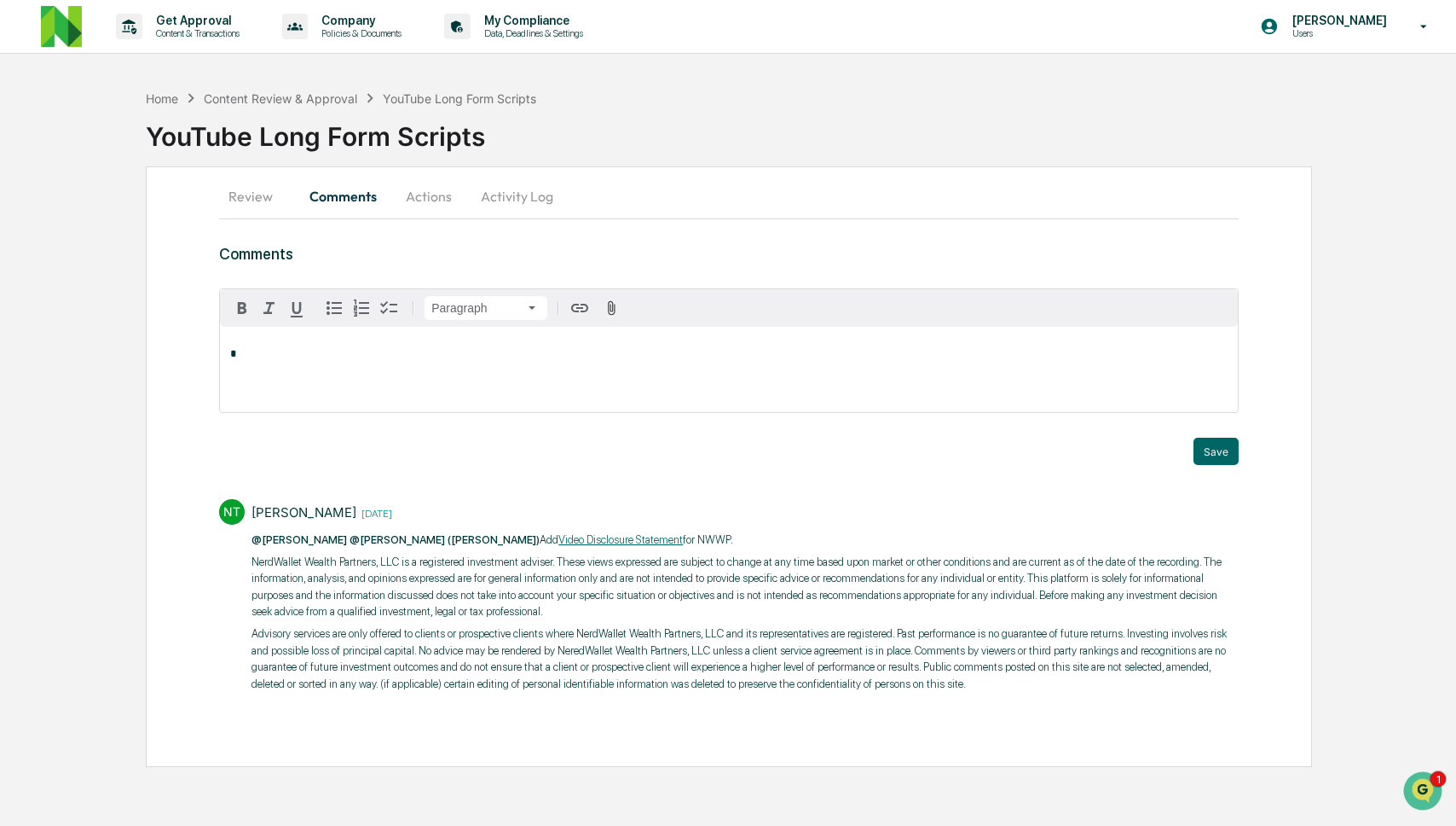
click at [480, 368] on div "*" at bounding box center [729, 369] width 1018 height 85
click at [273, 384] on div "[PERSON_NAME]" at bounding box center [285, 381] width 111 height 22
click at [1210, 443] on button "Save" at bounding box center [1216, 451] width 45 height 28
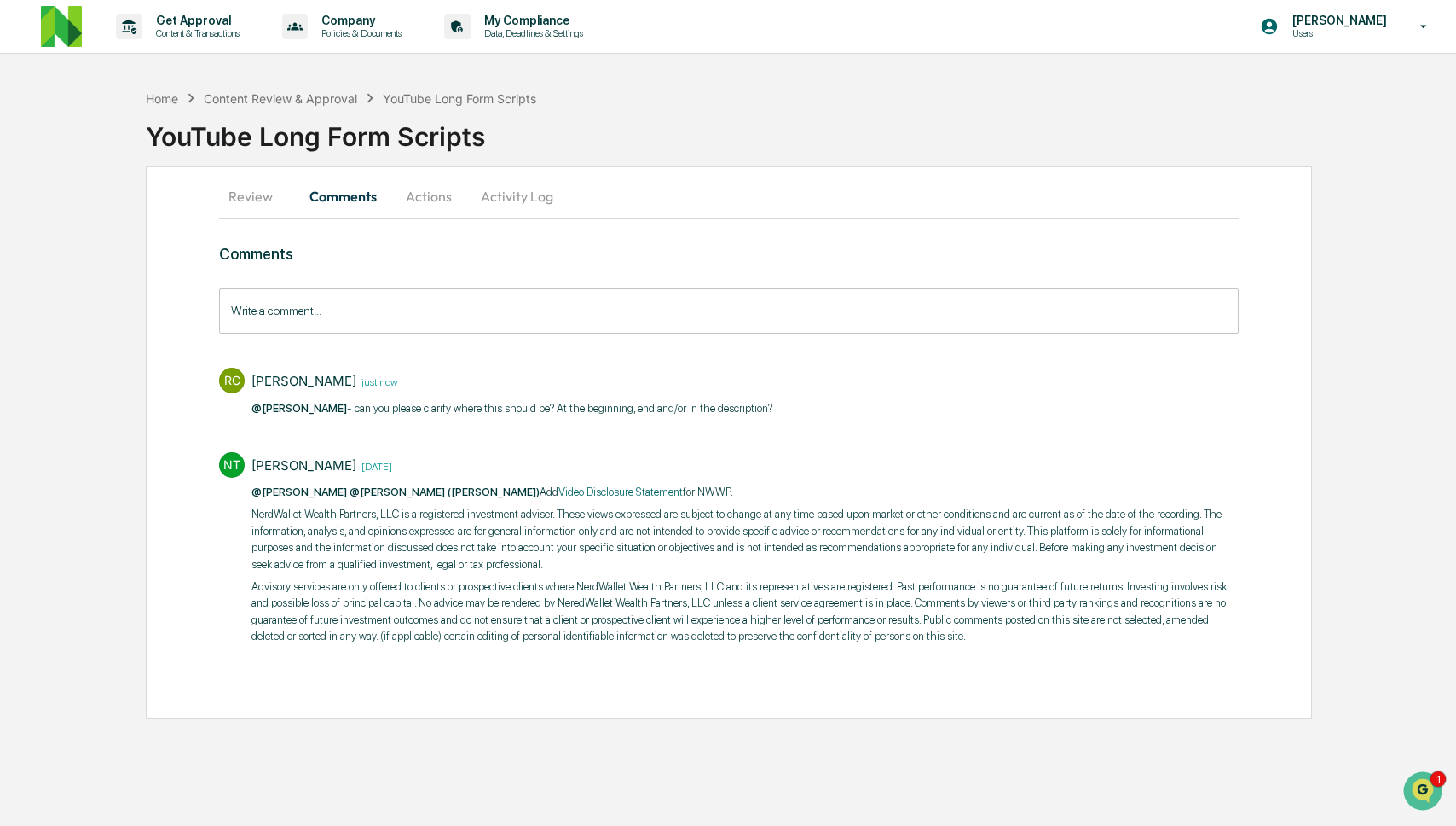
click at [265, 201] on button "Review" at bounding box center [257, 195] width 77 height 40
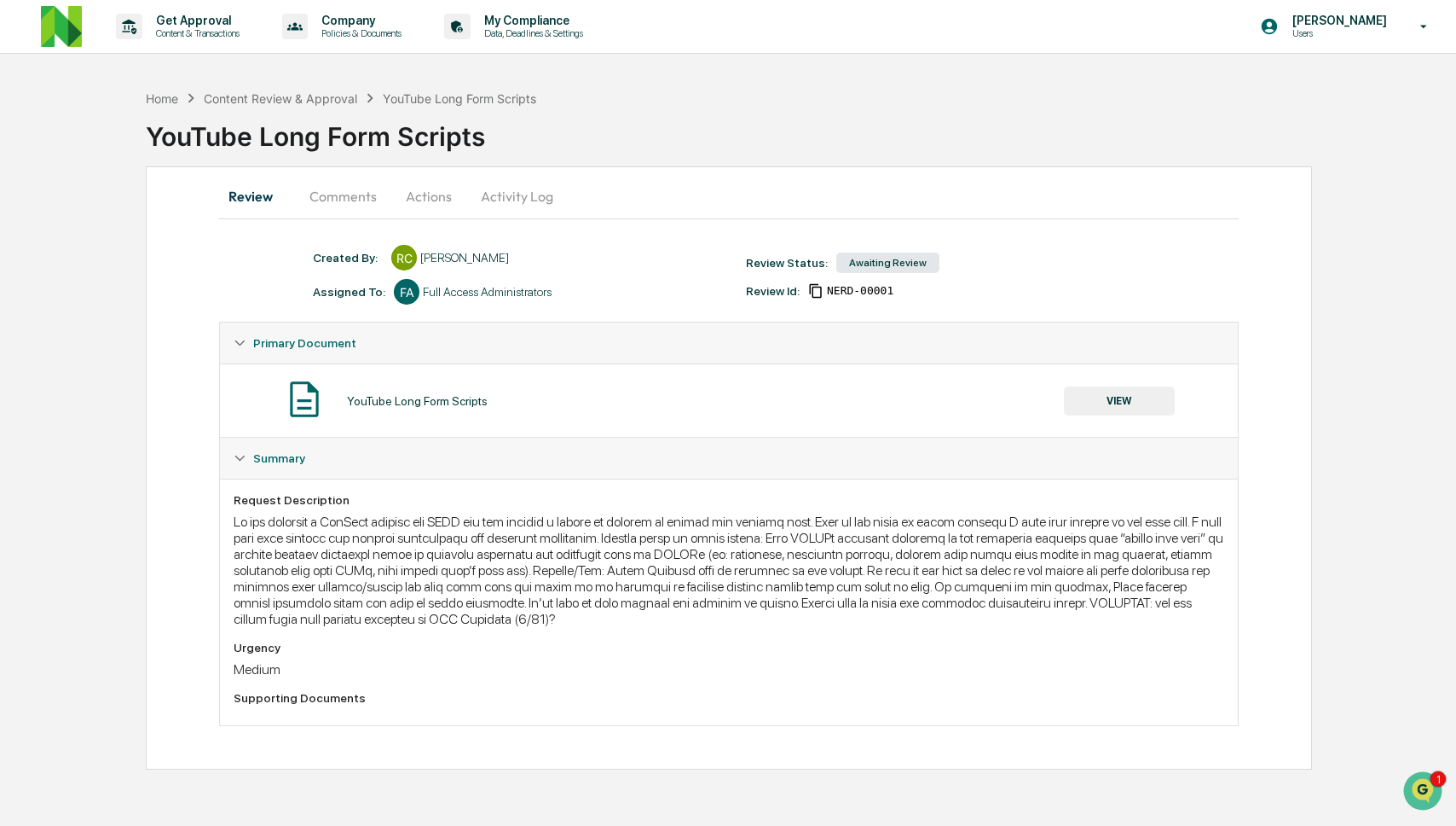
click at [354, 189] on button "Comments" at bounding box center [343, 195] width 95 height 40
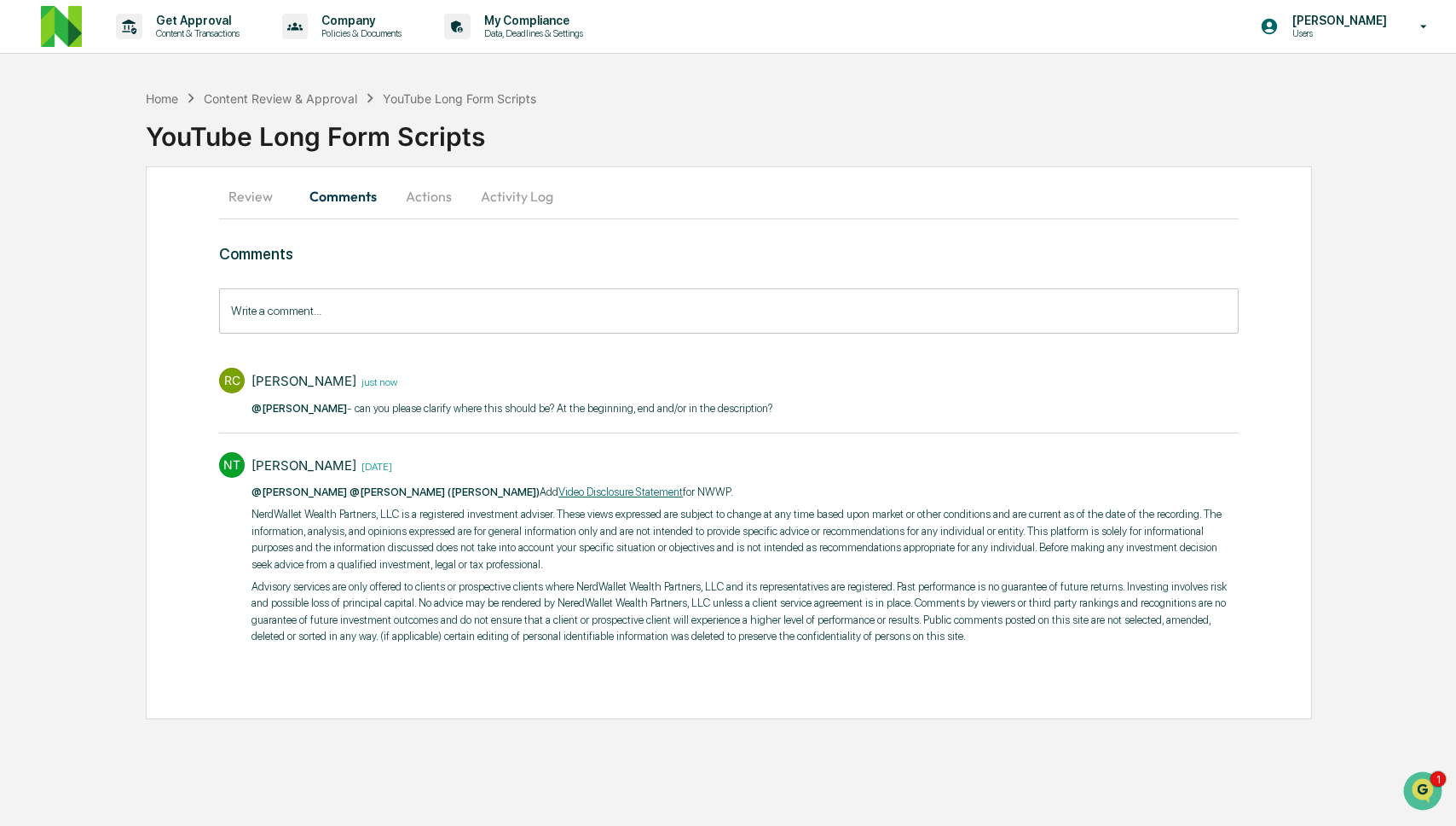
click at [255, 191] on button "Review" at bounding box center [257, 195] width 77 height 40
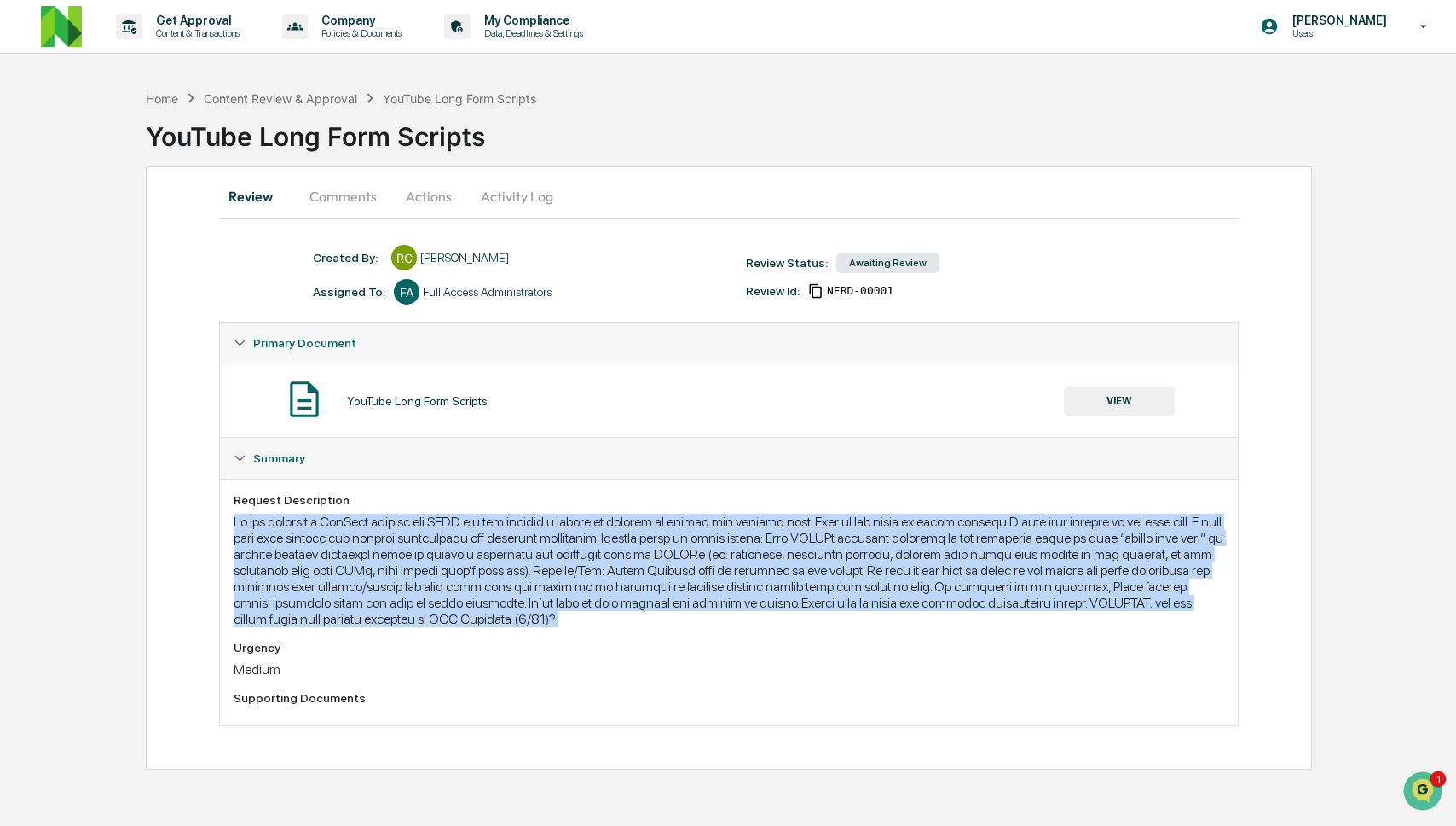
drag, startPoint x: 237, startPoint y: 520, endPoint x: 678, endPoint y: 632, distance: 455.0
click at [678, 632] on div "Request Description Urgency Medium Supporting Documents" at bounding box center [729, 602] width 990 height 218
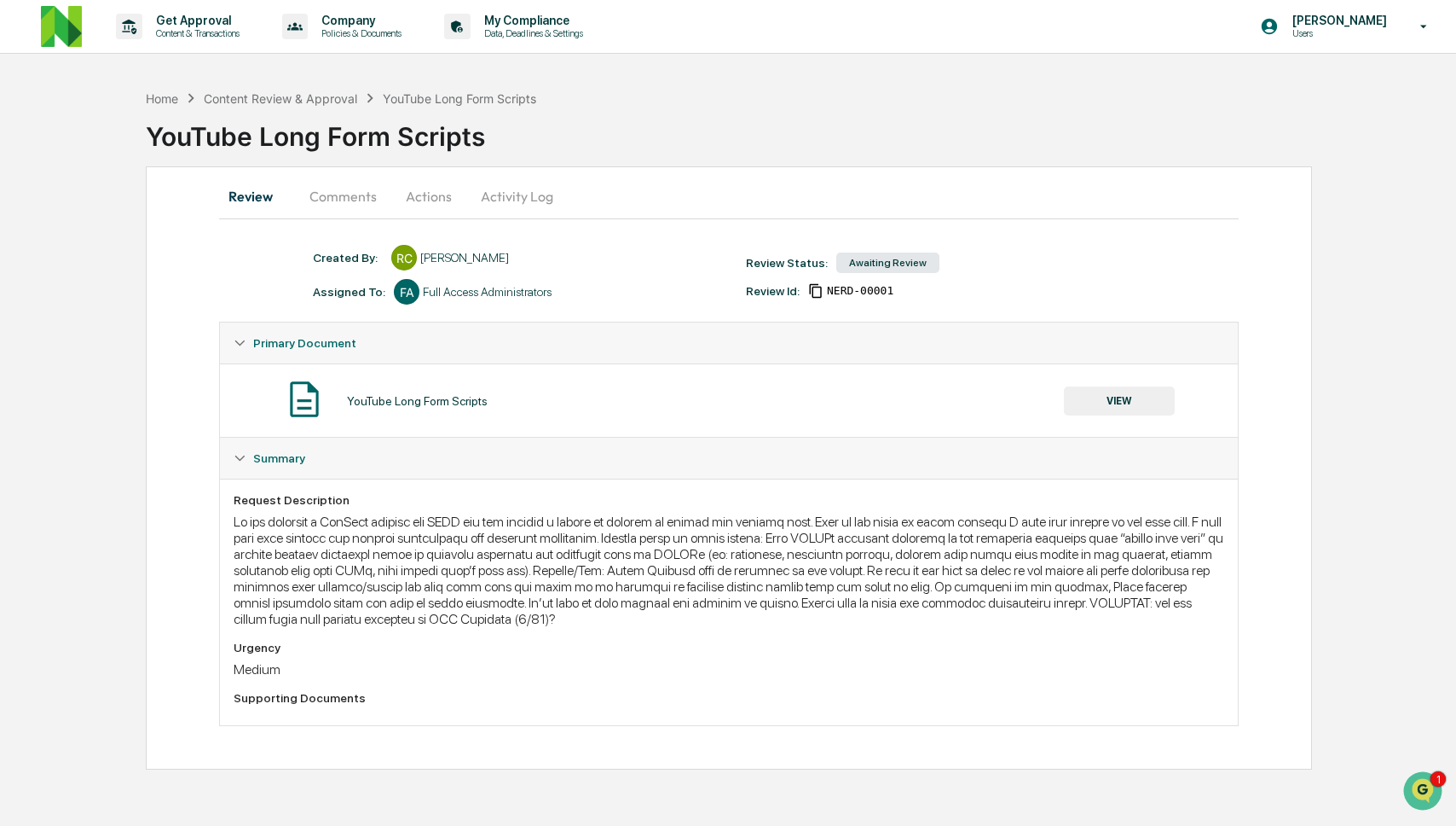
click at [352, 196] on button "Comments" at bounding box center [343, 195] width 95 height 40
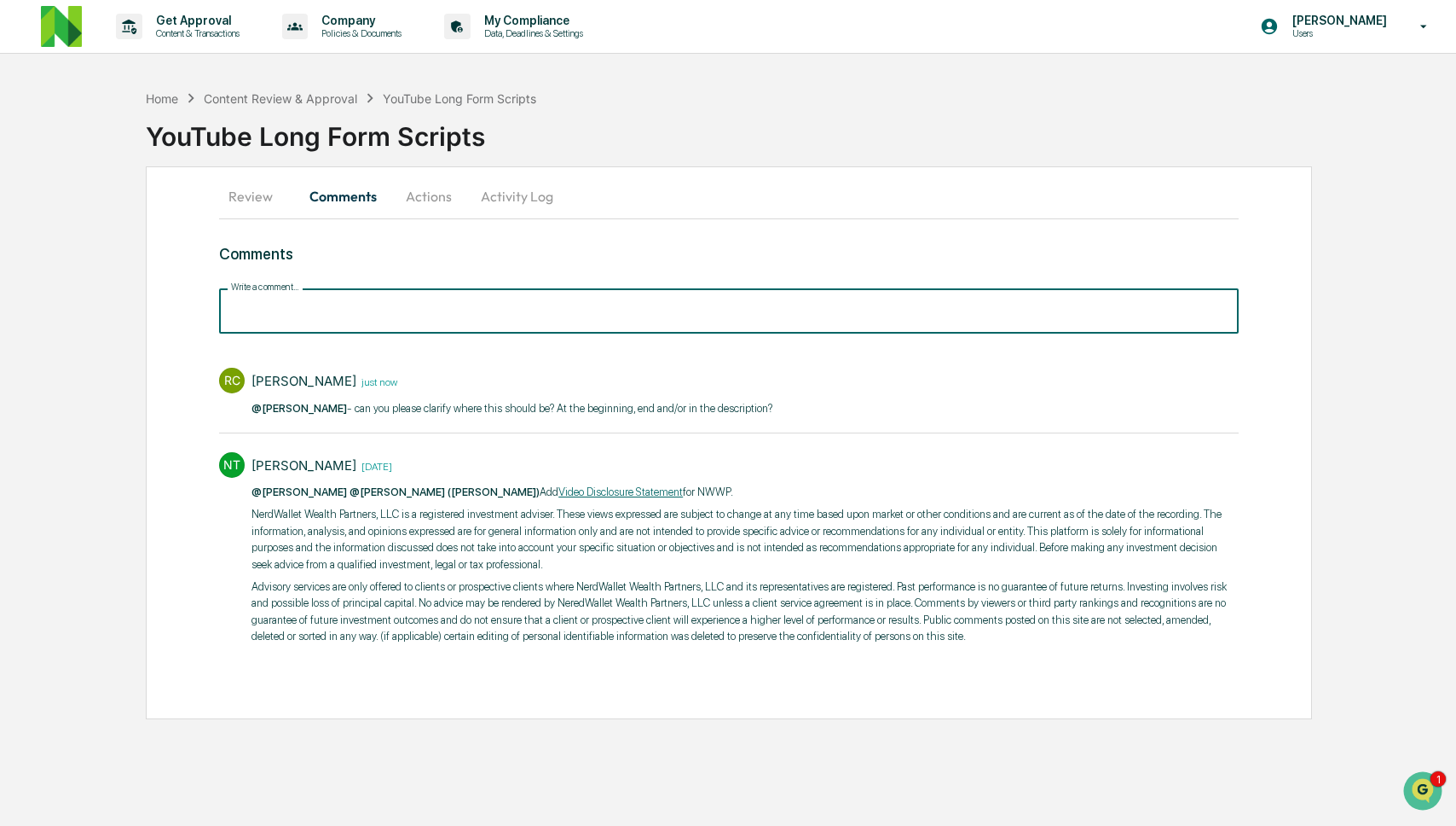
click at [385, 317] on input "Write a comment..." at bounding box center [729, 311] width 1020 height 45
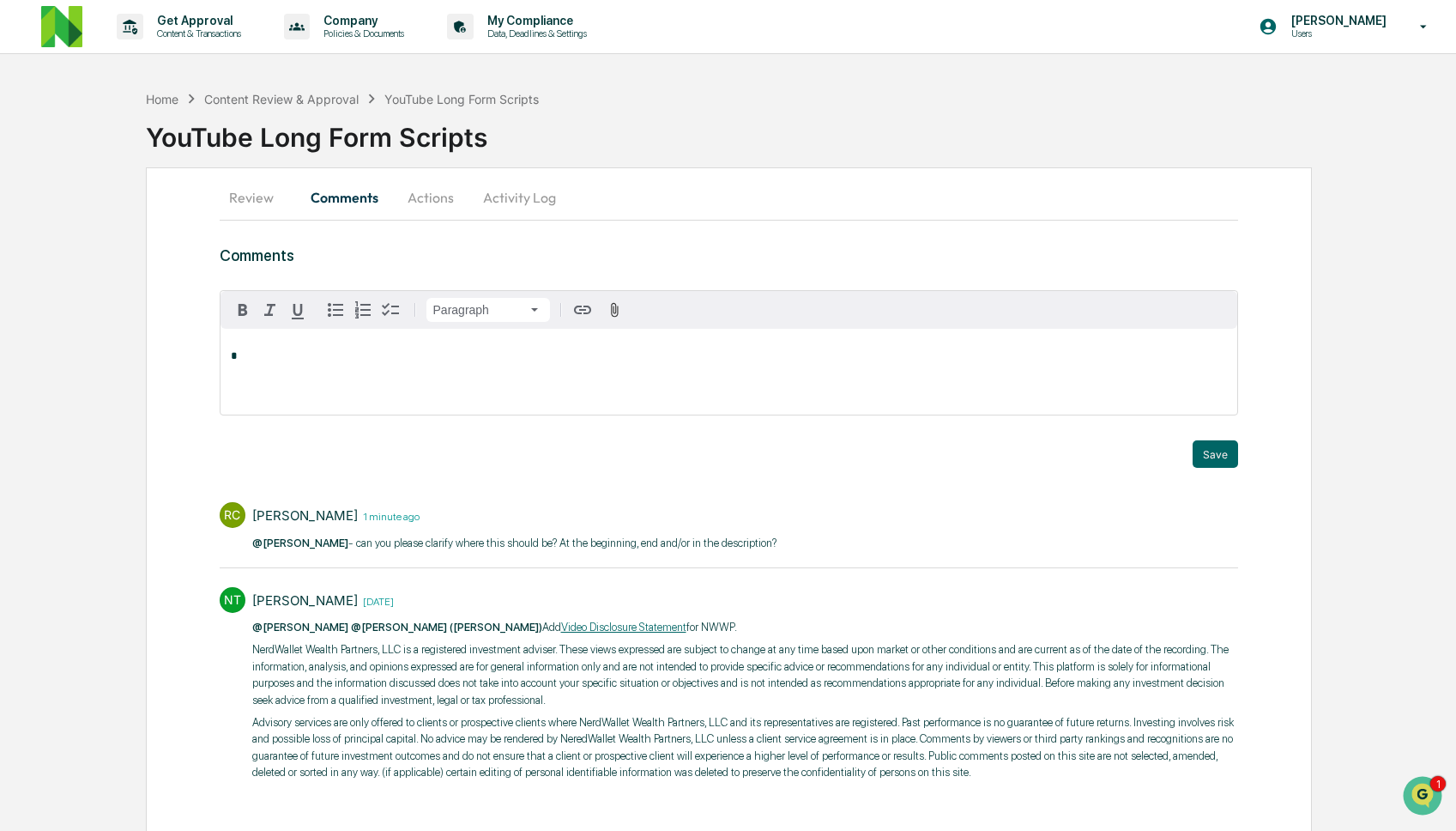
click at [250, 200] on button "Review" at bounding box center [258, 197] width 77 height 41
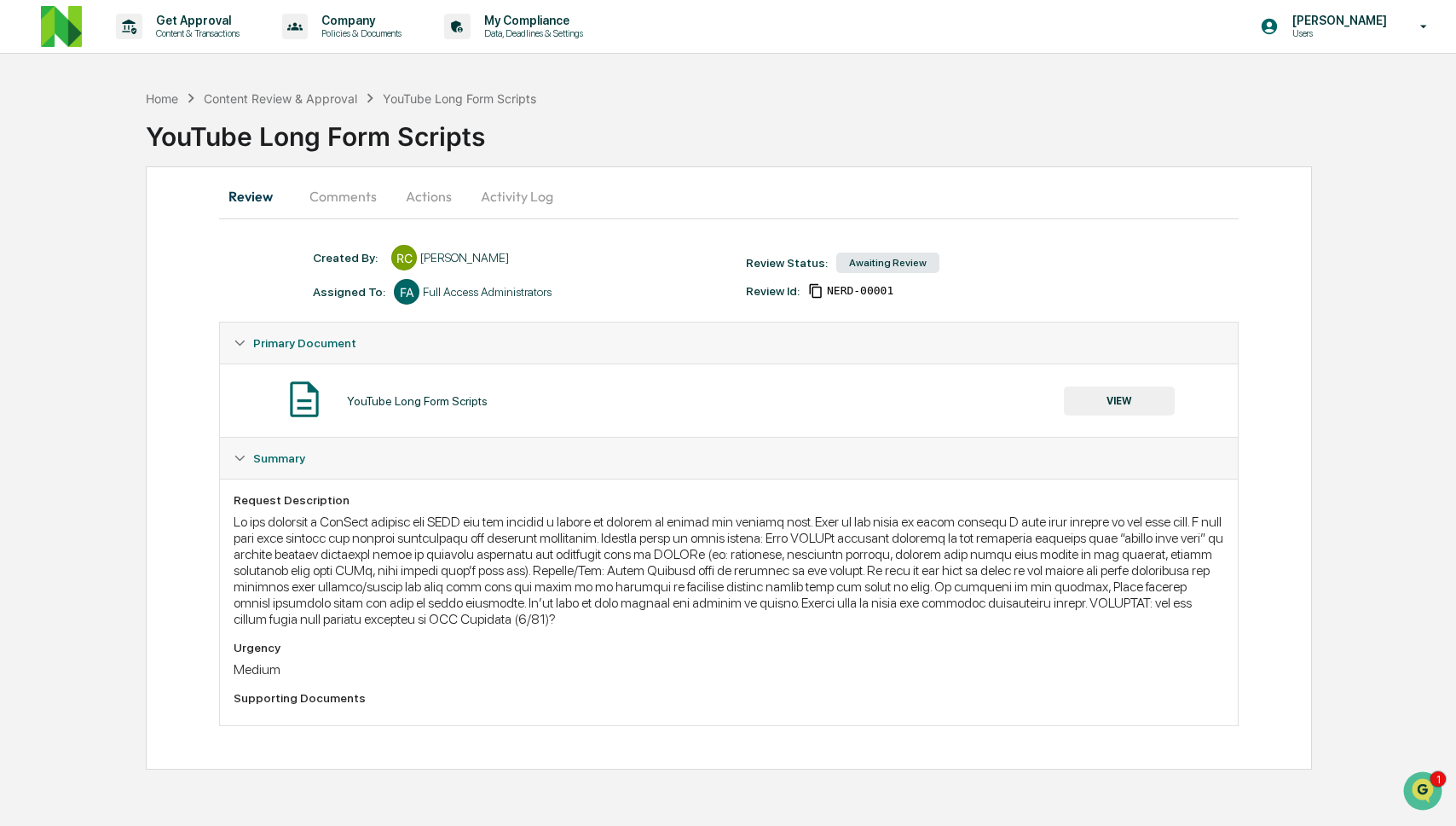
click at [1130, 398] on button "VIEW" at bounding box center [1120, 401] width 110 height 29
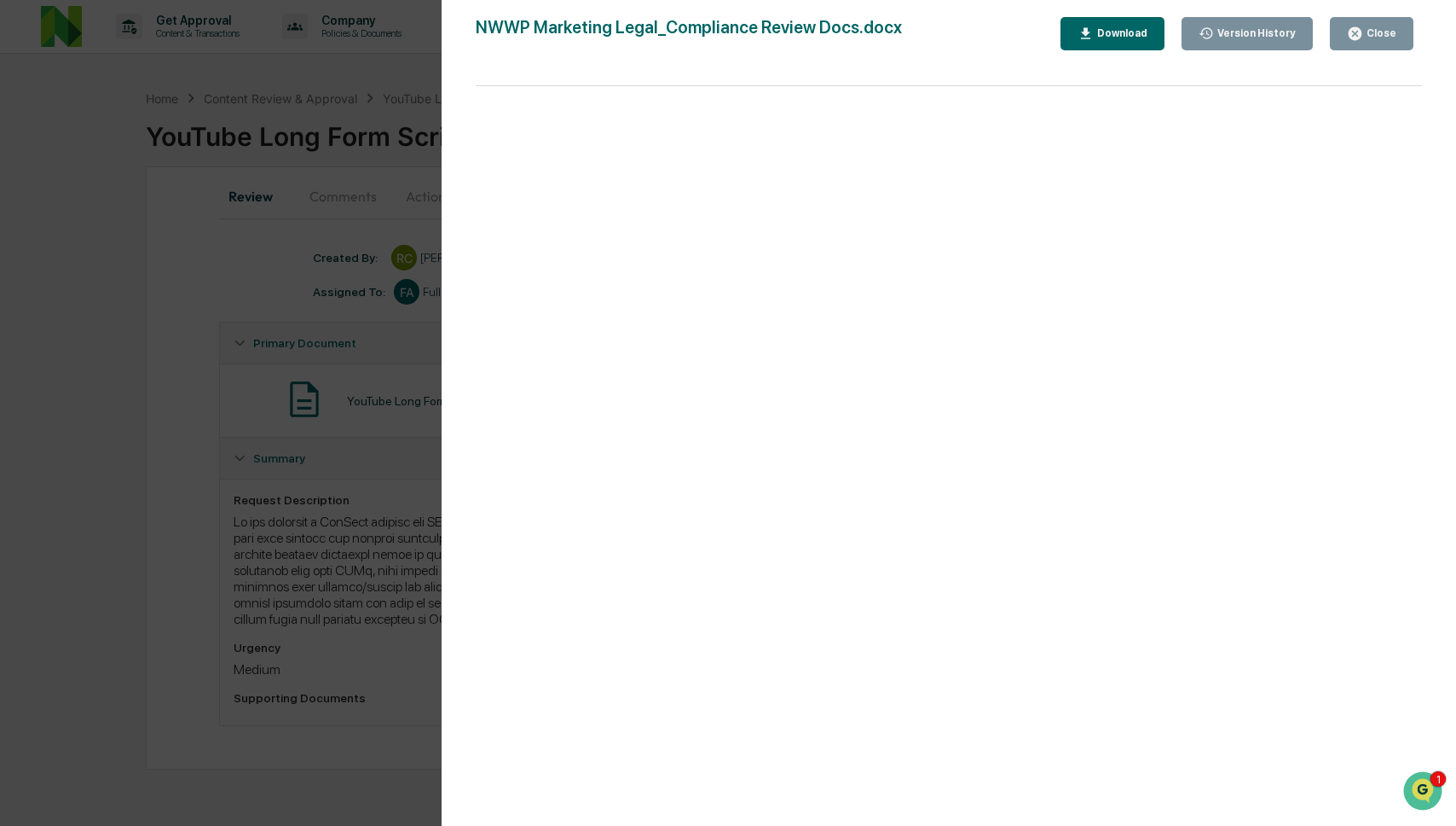
click at [270, 713] on div "Version History [DATE] 04:12 PM [PERSON_NAME] NWWP Marketing Legal_Compliance R…" at bounding box center [728, 413] width 1456 height 826
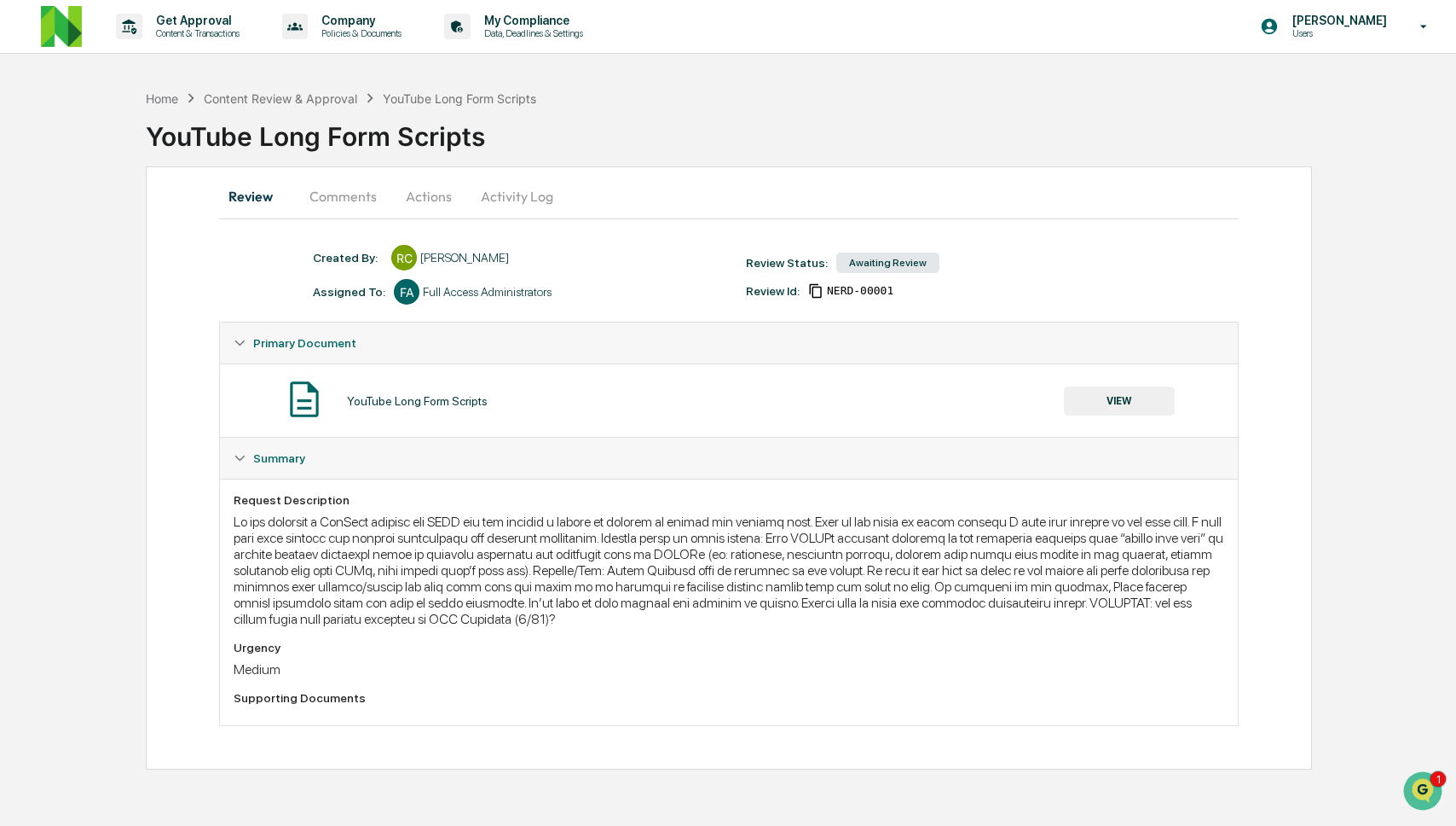
click at [345, 200] on button "Comments" at bounding box center [343, 195] width 95 height 40
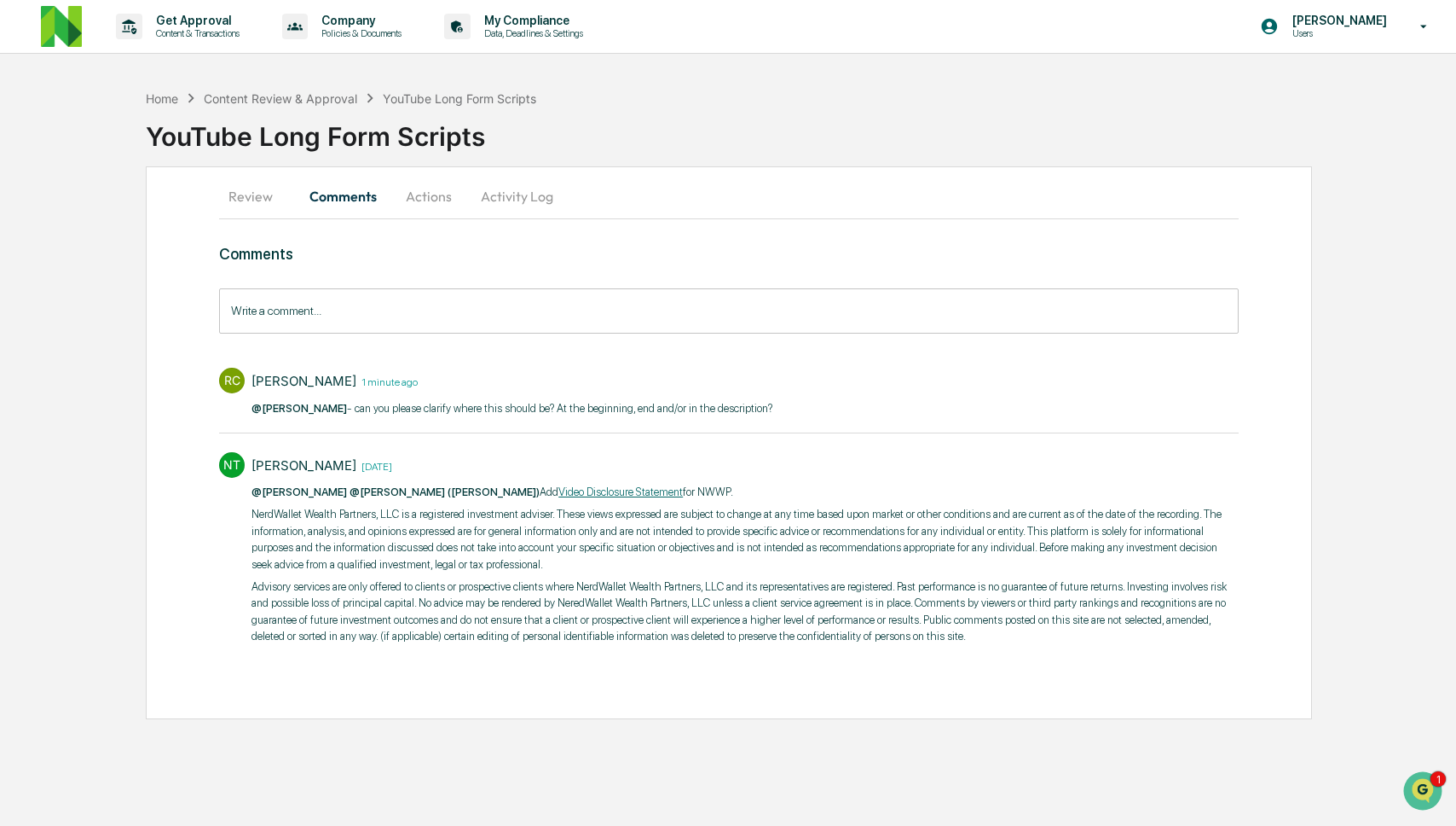
click at [402, 321] on input "Write a comment..." at bounding box center [729, 311] width 1020 height 45
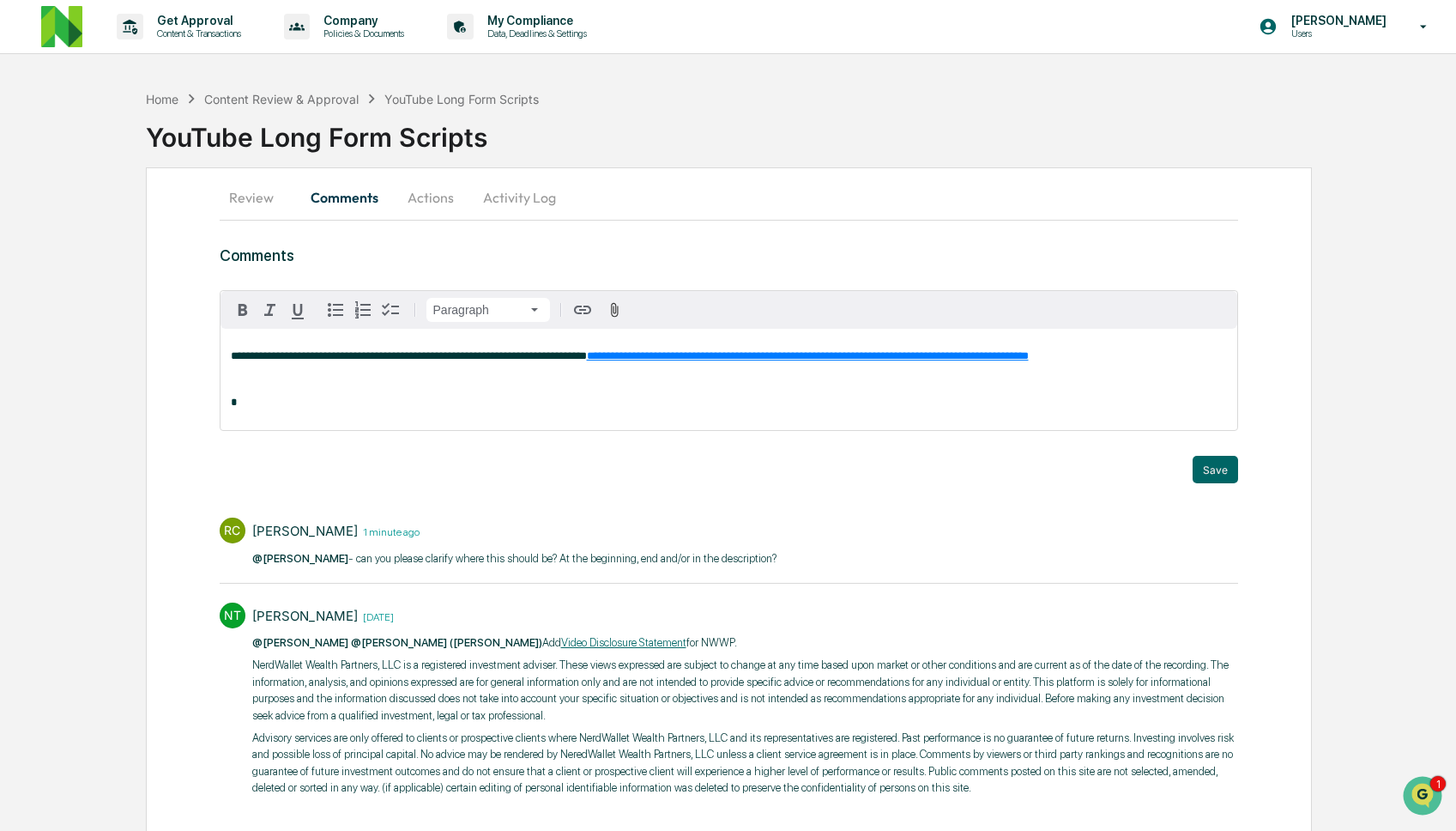
click at [679, 354] on span "**********" at bounding box center [807, 355] width 442 height 11
click at [198, 401] on span "[URL][DOMAIN_NAME]" at bounding box center [135, 402] width 123 height 14
click at [487, 427] on div "**********" at bounding box center [728, 379] width 1017 height 101
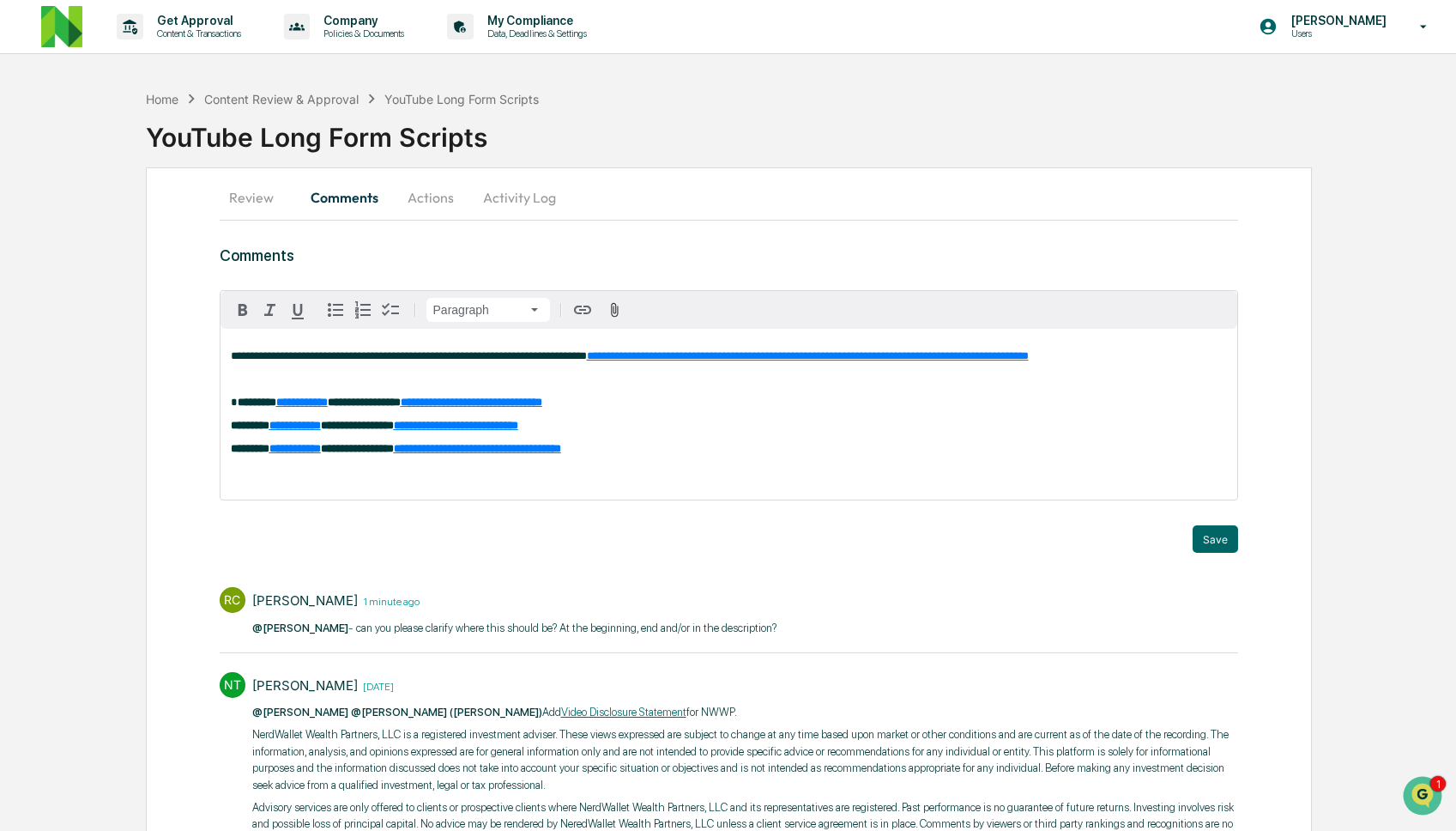
click at [327, 402] on div "**********" at bounding box center [728, 414] width 1017 height 171
click at [326, 408] on strong "**********" at bounding box center [302, 401] width 52 height 11
click at [329, 408] on div "**********" at bounding box center [728, 414] width 1017 height 171
click at [926, 478] on p at bounding box center [728, 472] width 996 height 12
click at [291, 496] on div "[PERSON_NAME]" at bounding box center [286, 492] width 112 height 22
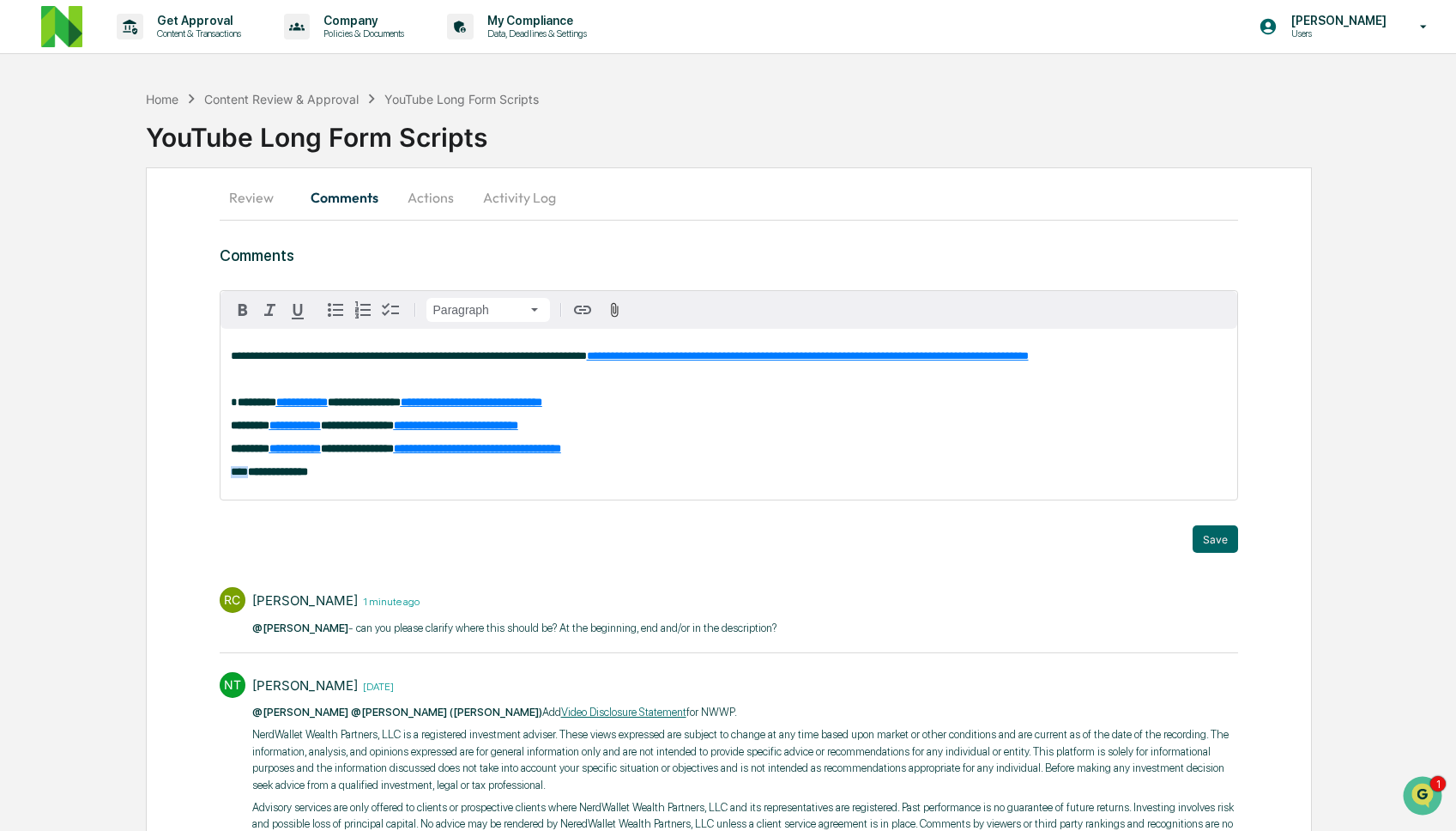
drag, startPoint x: 257, startPoint y: 499, endPoint x: 217, endPoint y: 499, distance: 40.0
click at [217, 499] on div "**********" at bounding box center [728, 554] width 1166 height 773
click at [262, 498] on div "[PERSON_NAME] ([PERSON_NAME])" at bounding box center [341, 492] width 223 height 22
drag, startPoint x: 262, startPoint y: 497, endPoint x: 229, endPoint y: 497, distance: 33.0
click at [230, 478] on p "**********" at bounding box center [728, 472] width 996 height 12
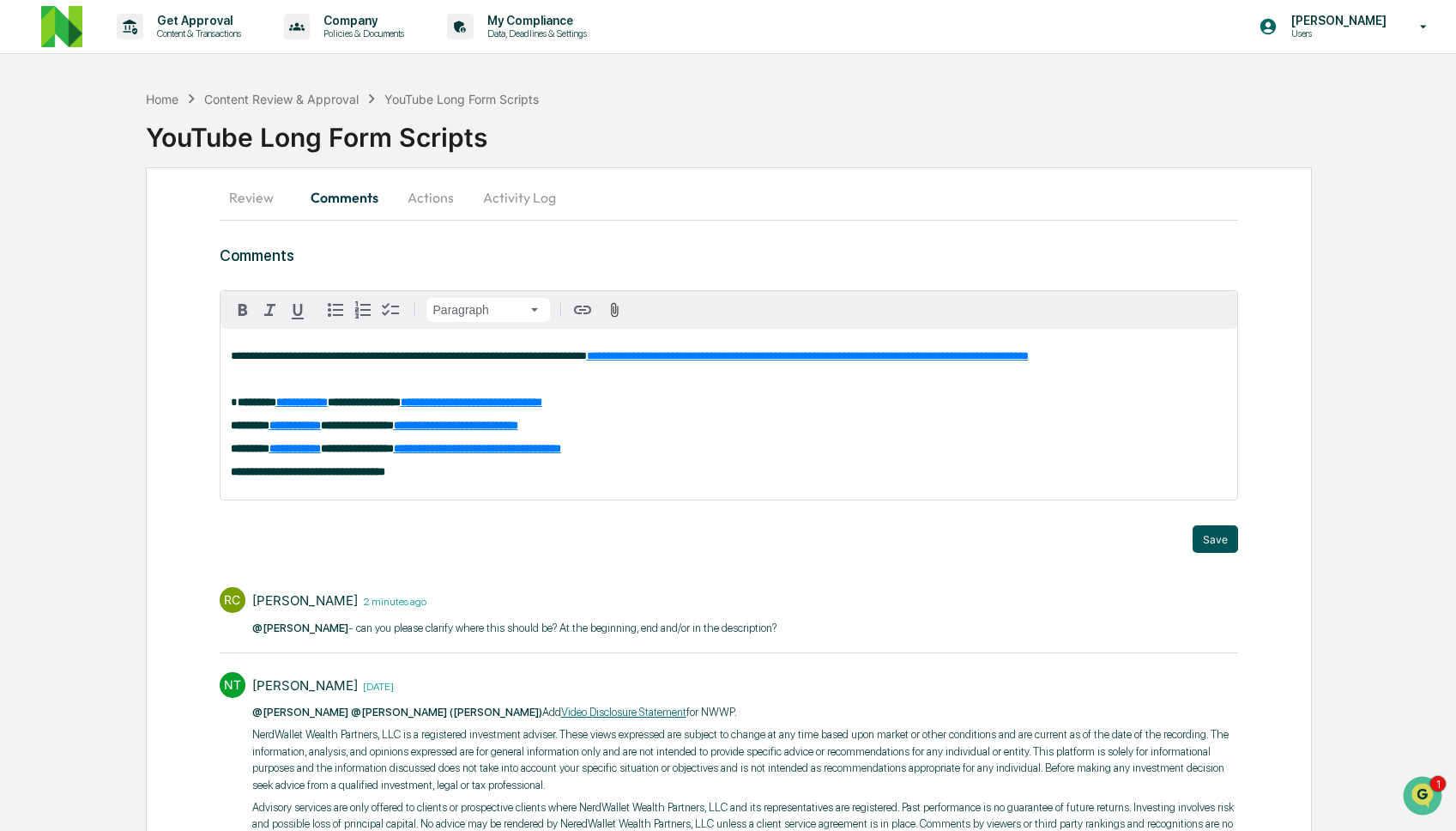
click at [1214, 553] on button "Save" at bounding box center [1215, 539] width 46 height 28
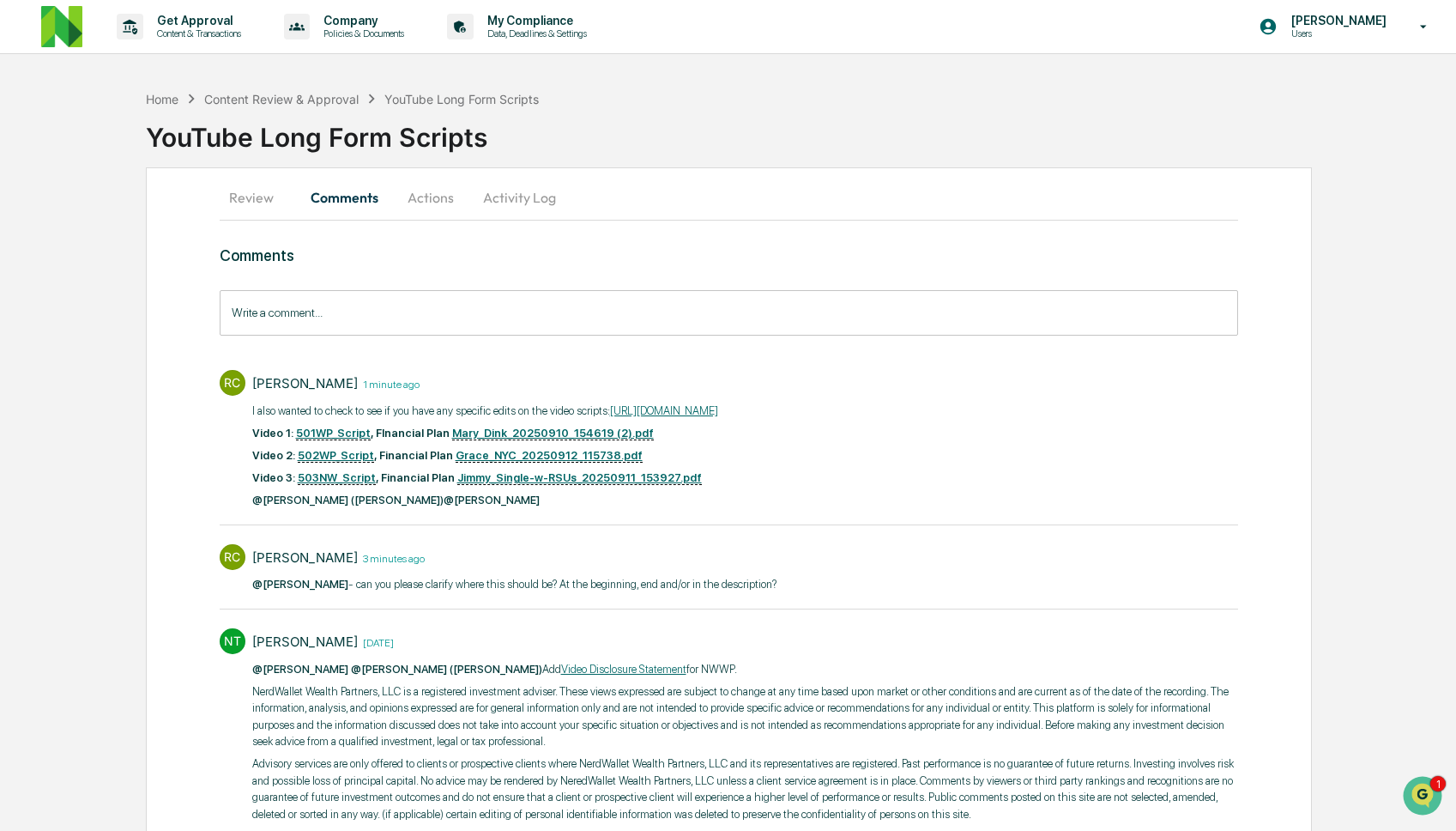
click at [350, 440] on u "501WP_Script" at bounding box center [332, 434] width 74 height 14
click at [320, 463] on u "502WP_Script" at bounding box center [335, 456] width 76 height 14
click at [350, 485] on u "503NW_Script" at bounding box center [336, 478] width 78 height 14
click at [248, 205] on button "Review" at bounding box center [258, 197] width 77 height 41
